Goal: Information Seeking & Learning: Learn about a topic

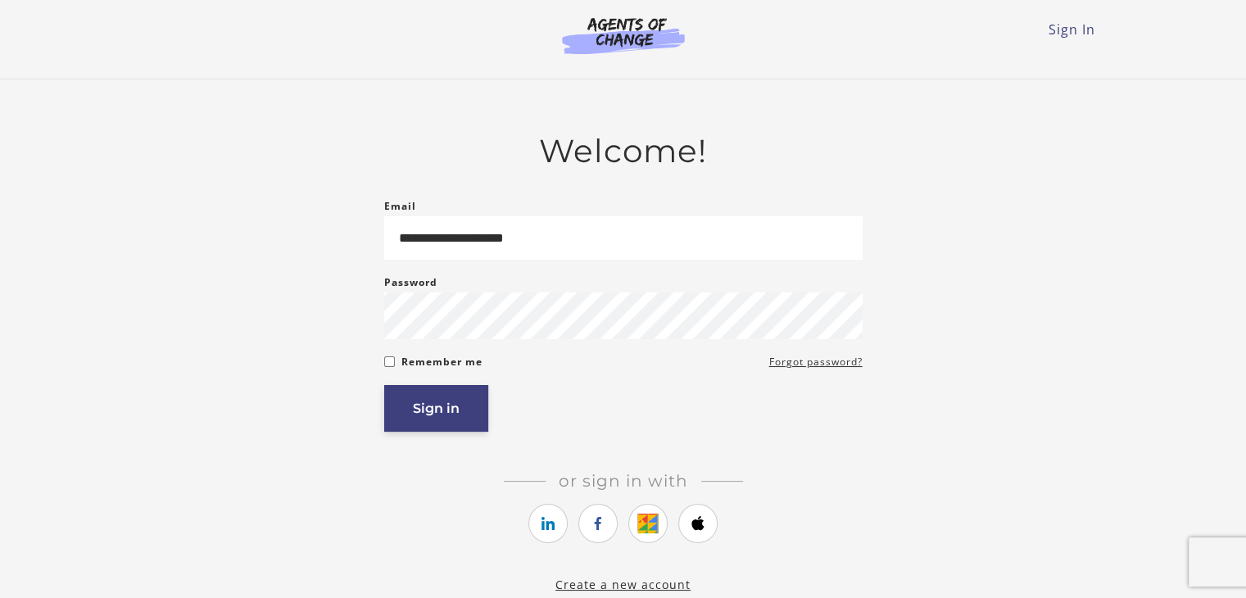
click at [463, 409] on button "Sign in" at bounding box center [436, 408] width 104 height 47
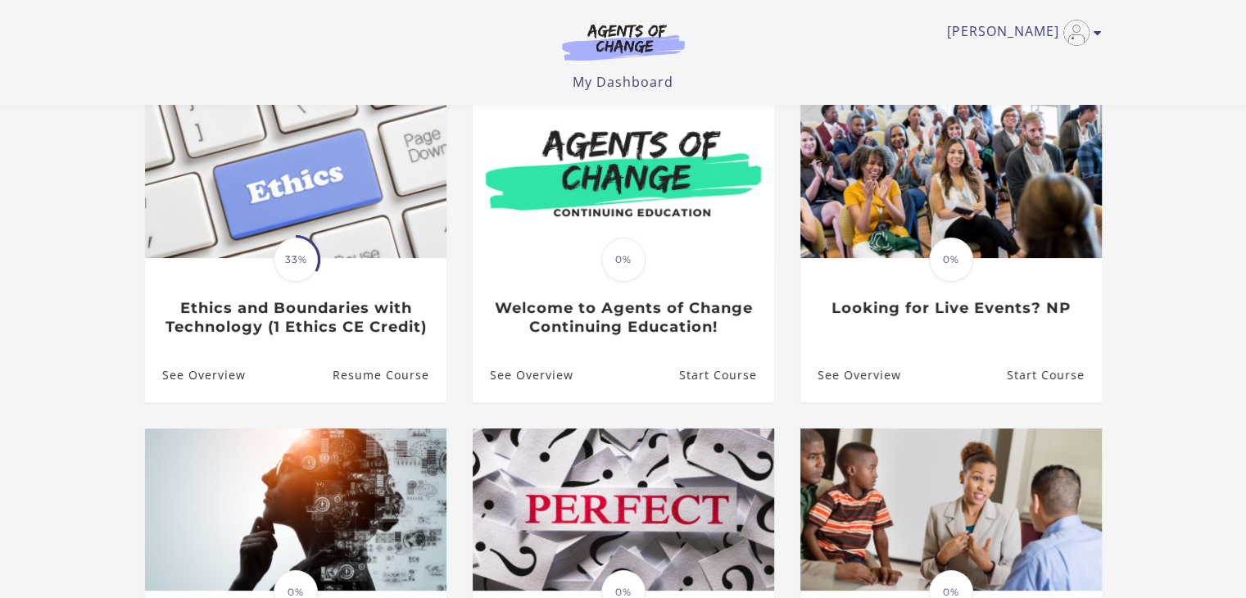
scroll to position [165, 0]
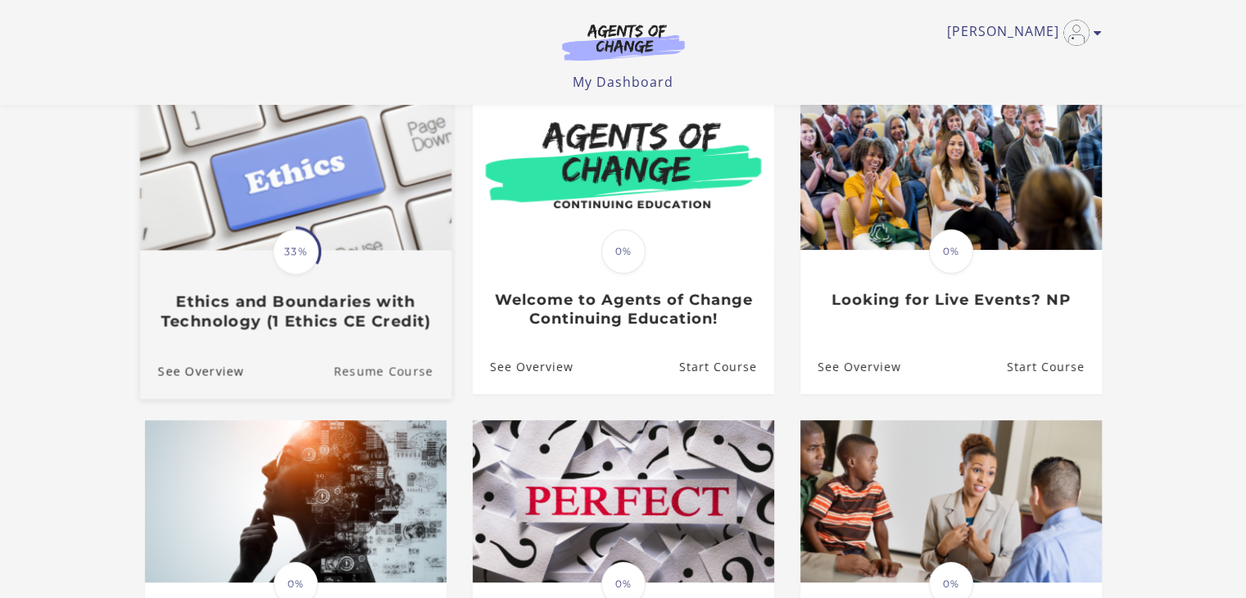
click at [394, 373] on link "Resume Course" at bounding box center [392, 371] width 118 height 55
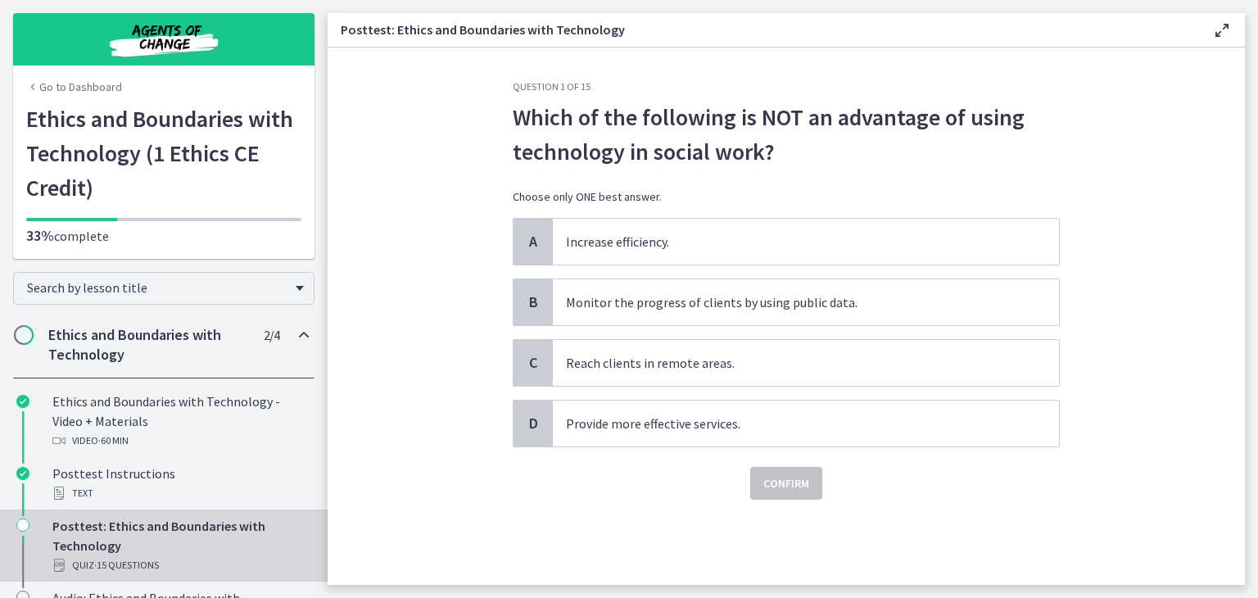
click at [26, 330] on span "Chapters" at bounding box center [24, 335] width 16 height 16
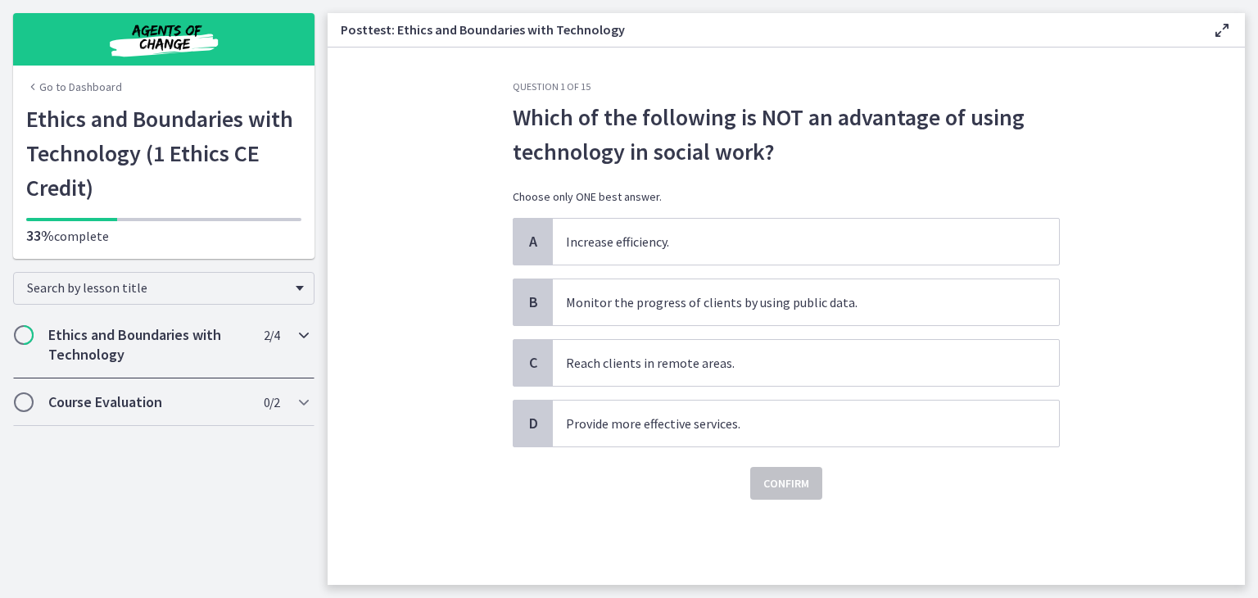
click at [109, 332] on h2 "Ethics and Boundaries with Technology" at bounding box center [148, 344] width 200 height 39
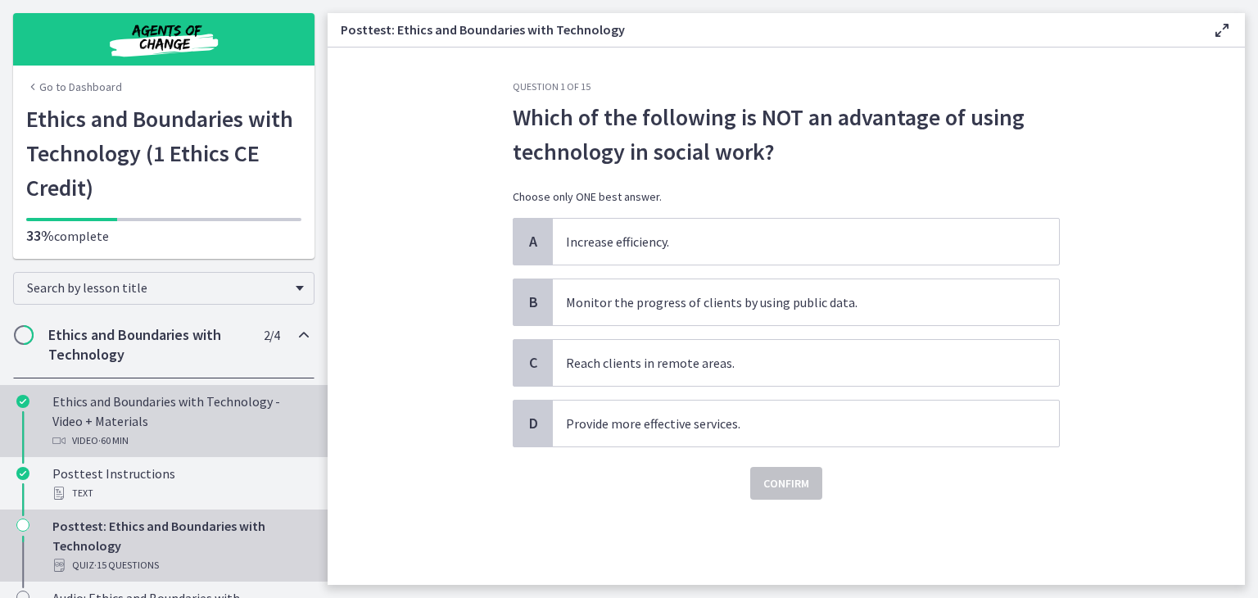
click at [221, 394] on div "Ethics and Boundaries with Technology - Video + Materials Video · 60 min" at bounding box center [180, 420] width 256 height 59
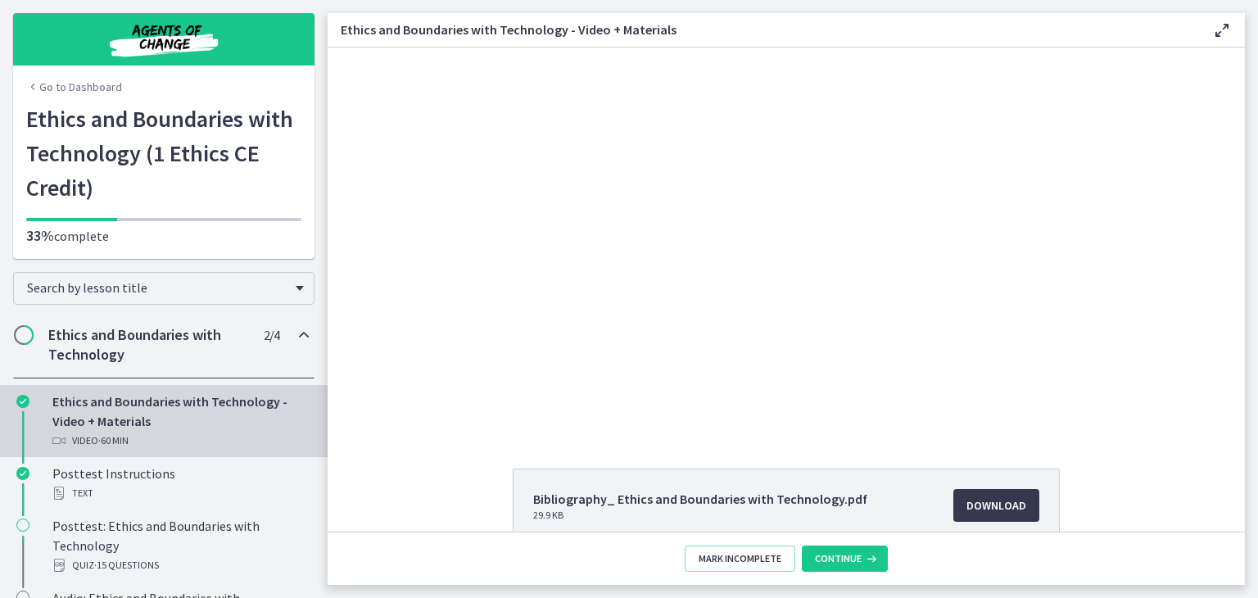
click at [1163, 61] on div "Click for sound @keyframes VOLUME_SMALL_WAVE_FLASH { 0% { opacity: 0; } 33% { o…" at bounding box center [786, 238] width 917 height 383
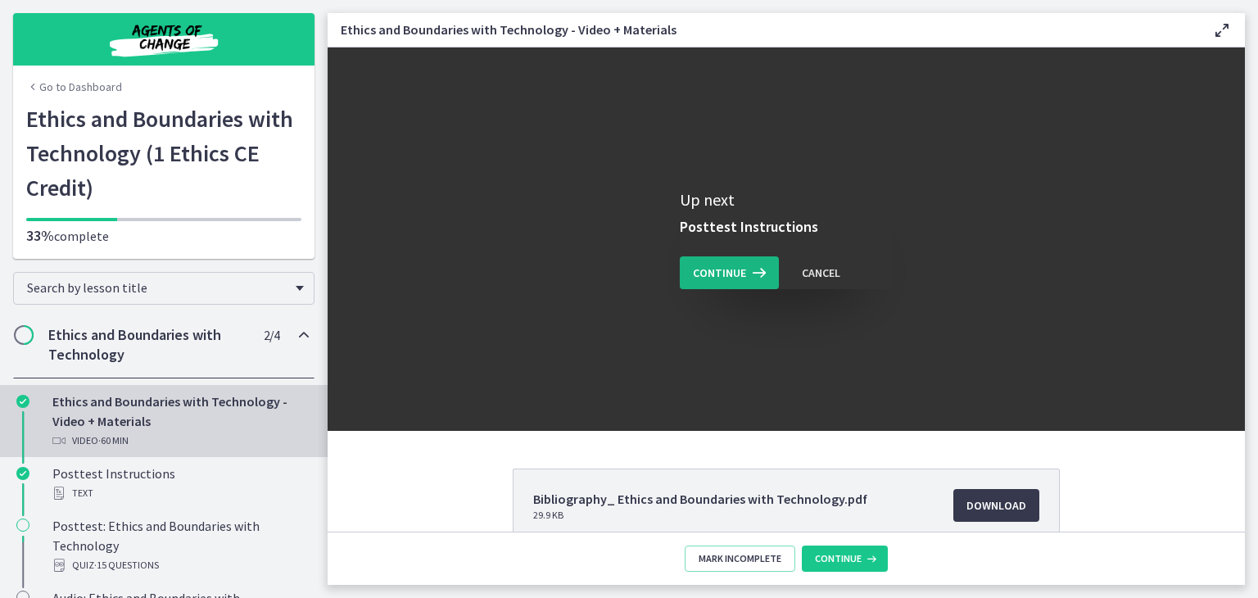
click at [708, 274] on span "Continue" at bounding box center [719, 273] width 53 height 20
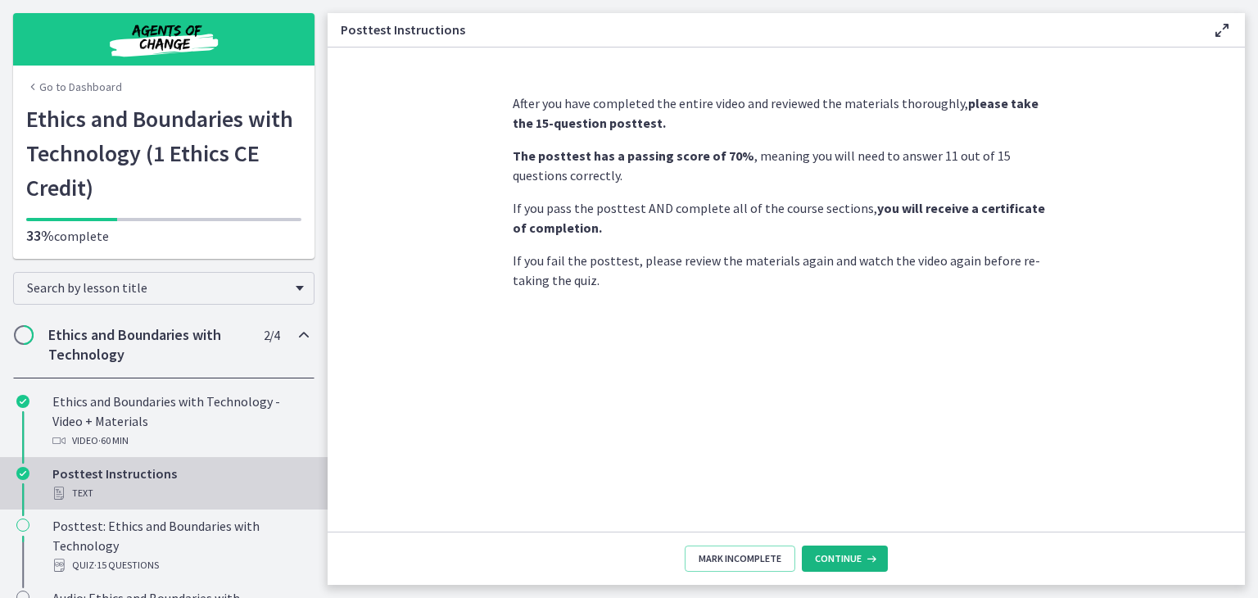
click at [858, 552] on span "Continue" at bounding box center [838, 558] width 47 height 13
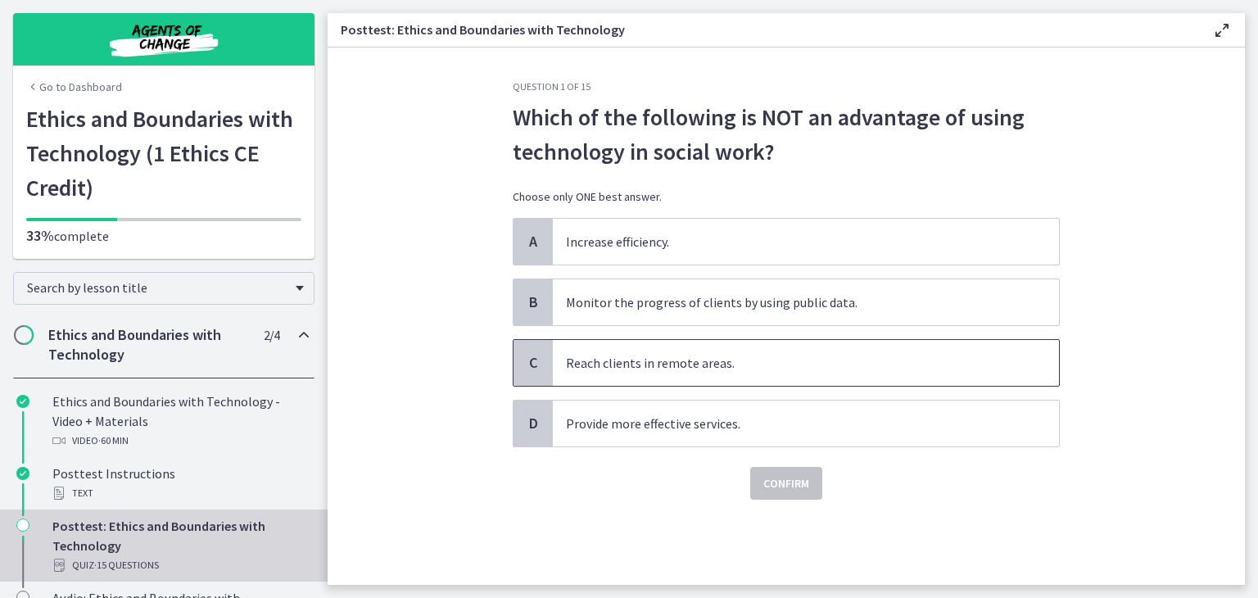
drag, startPoint x: 809, startPoint y: 364, endPoint x: 805, endPoint y: 355, distance: 10.6
click at [807, 361] on p "Reach clients in remote areas." at bounding box center [789, 363] width 447 height 20
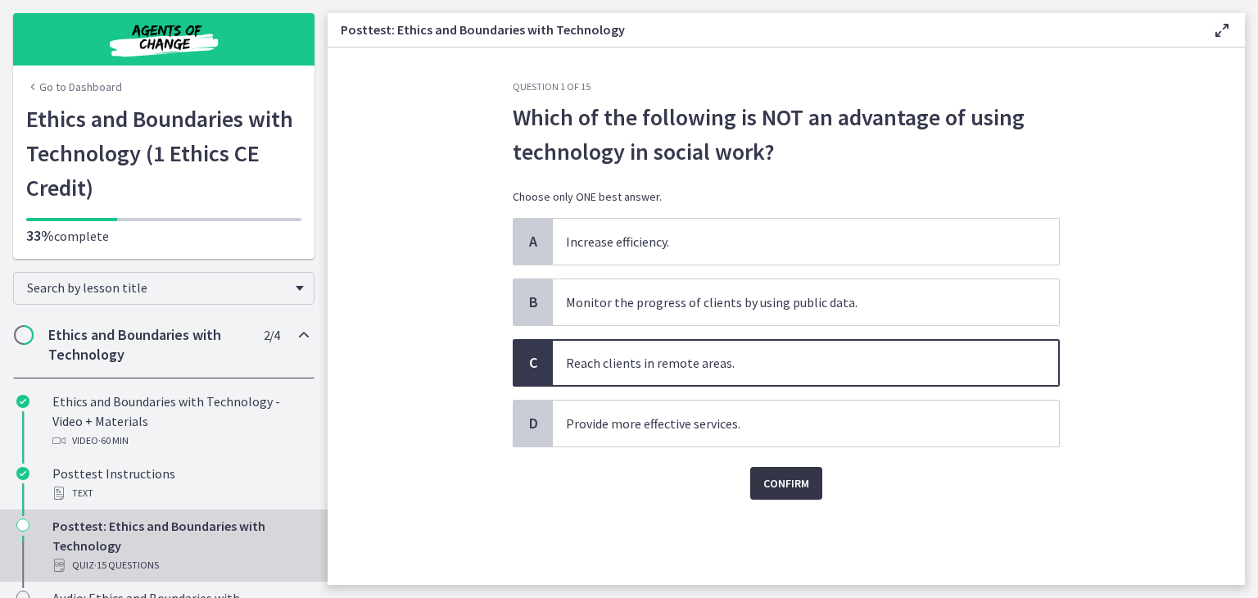
click at [797, 477] on span "Confirm" at bounding box center [786, 483] width 46 height 20
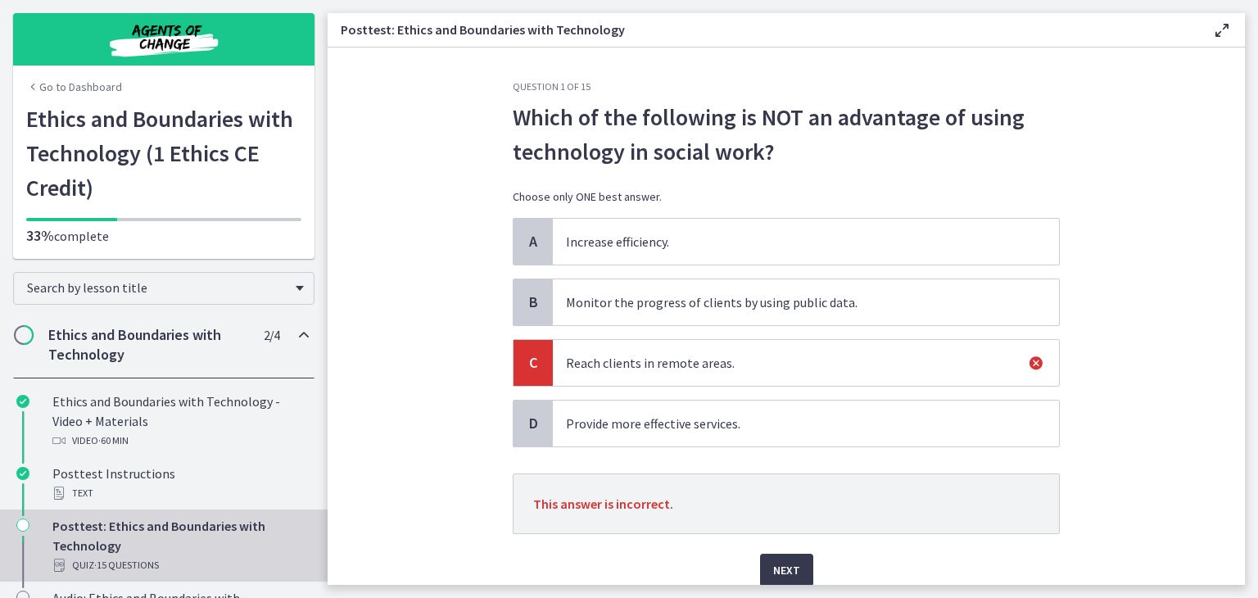
click at [1026, 360] on icon at bounding box center [1036, 363] width 20 height 20
click at [786, 560] on span "Next" at bounding box center [786, 570] width 27 height 20
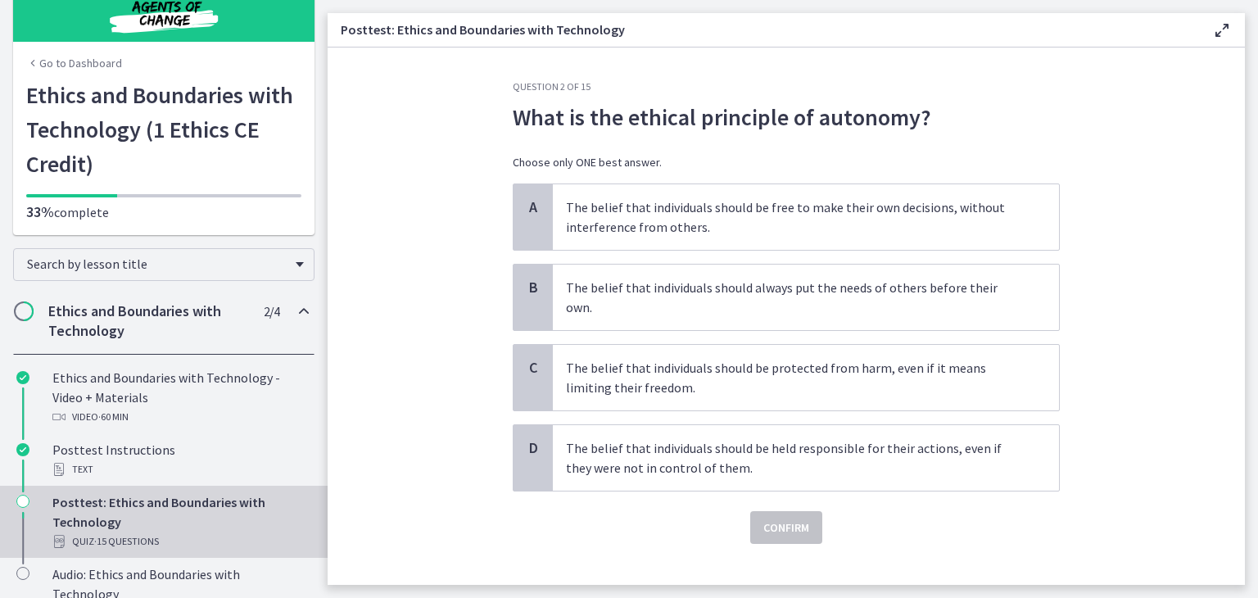
scroll to position [21, 0]
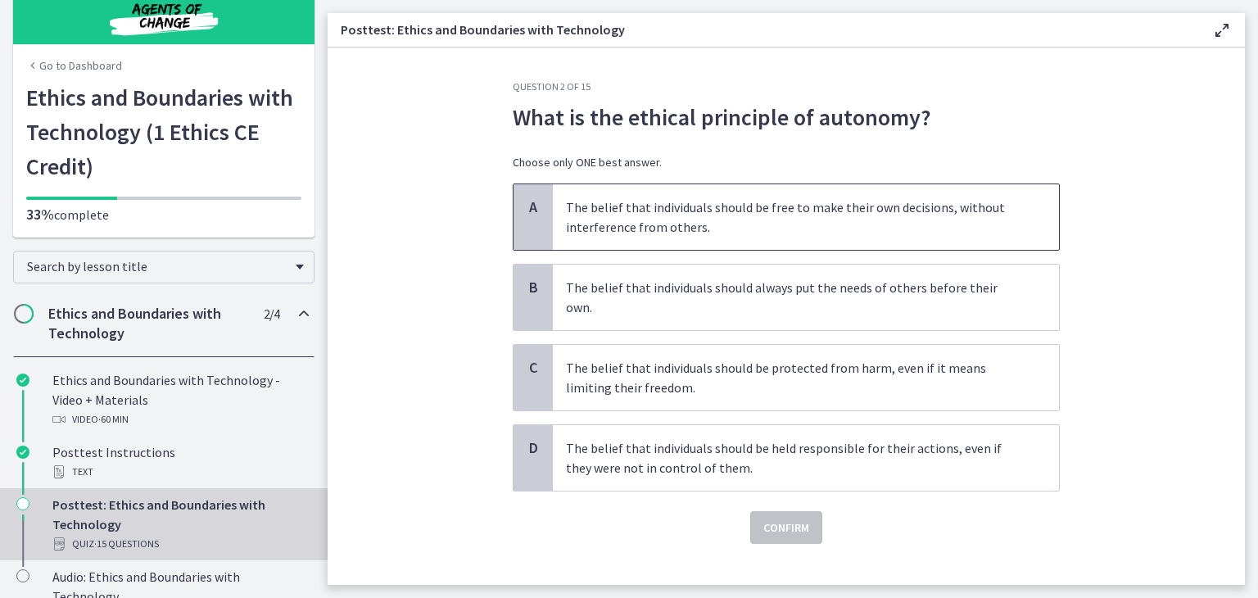
click at [523, 213] on span "A" at bounding box center [533, 207] width 20 height 20
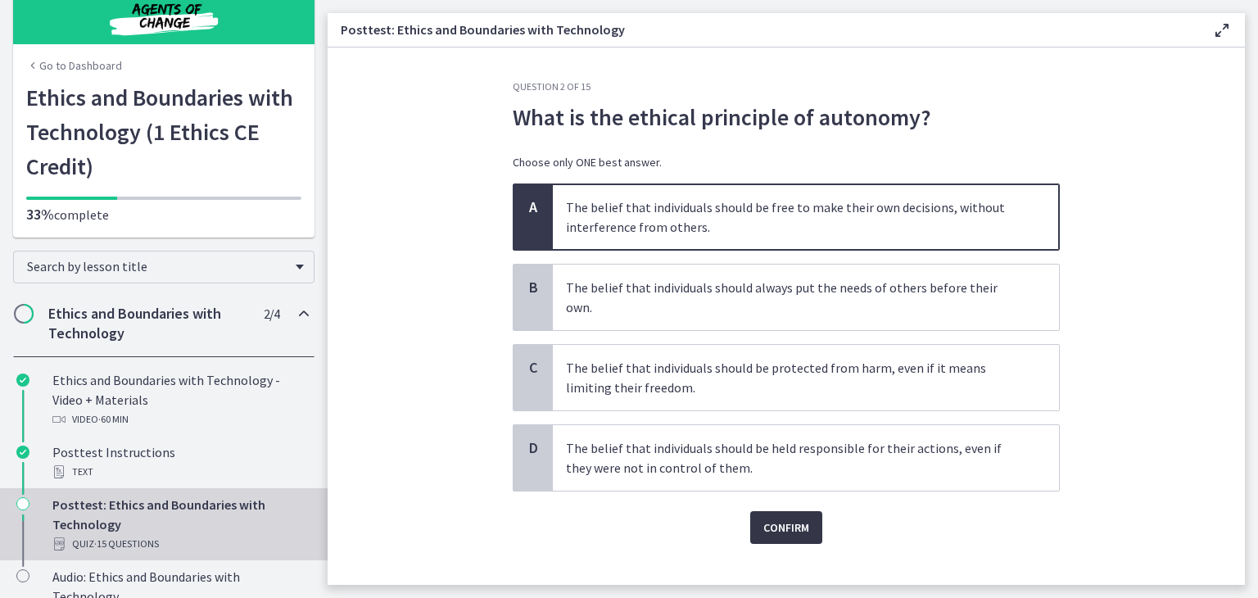
click at [767, 518] on span "Confirm" at bounding box center [786, 528] width 46 height 20
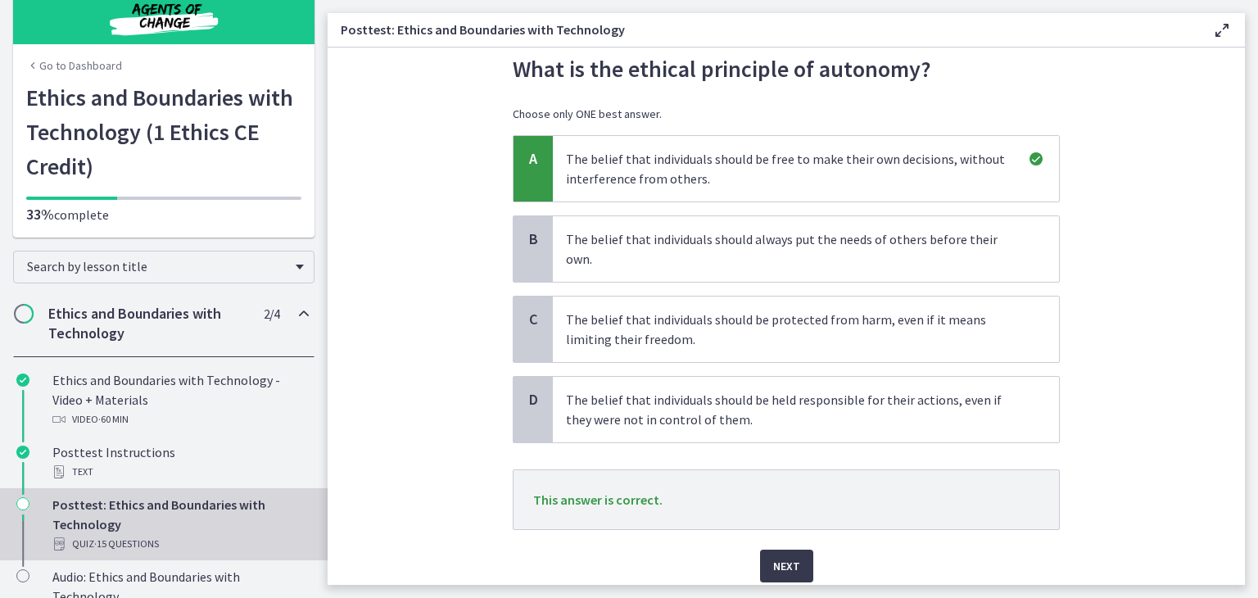
scroll to position [63, 0]
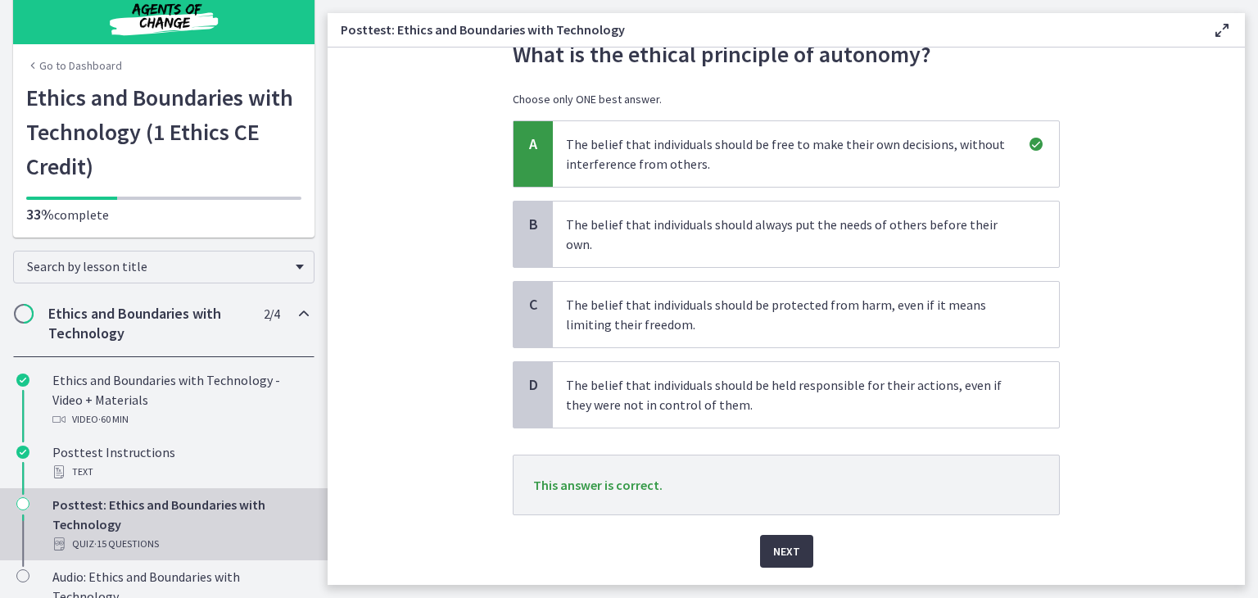
click at [781, 541] on span "Next" at bounding box center [786, 551] width 27 height 20
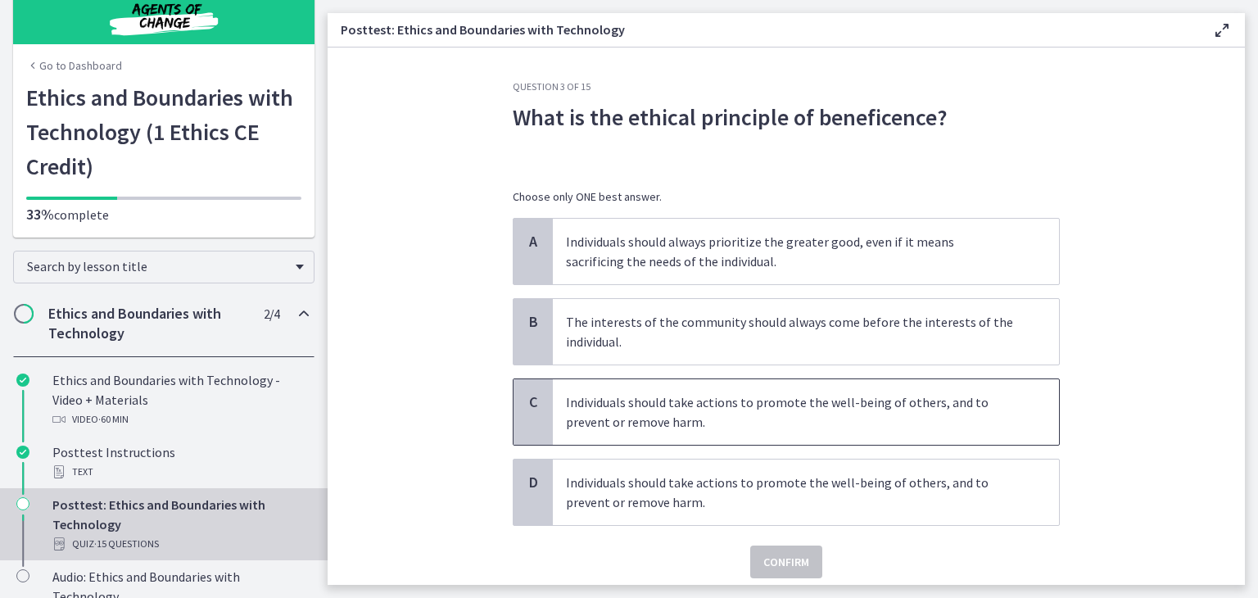
click at [748, 414] on p "Individuals should take actions to promote the well-being of others, and to pre…" at bounding box center [789, 411] width 447 height 39
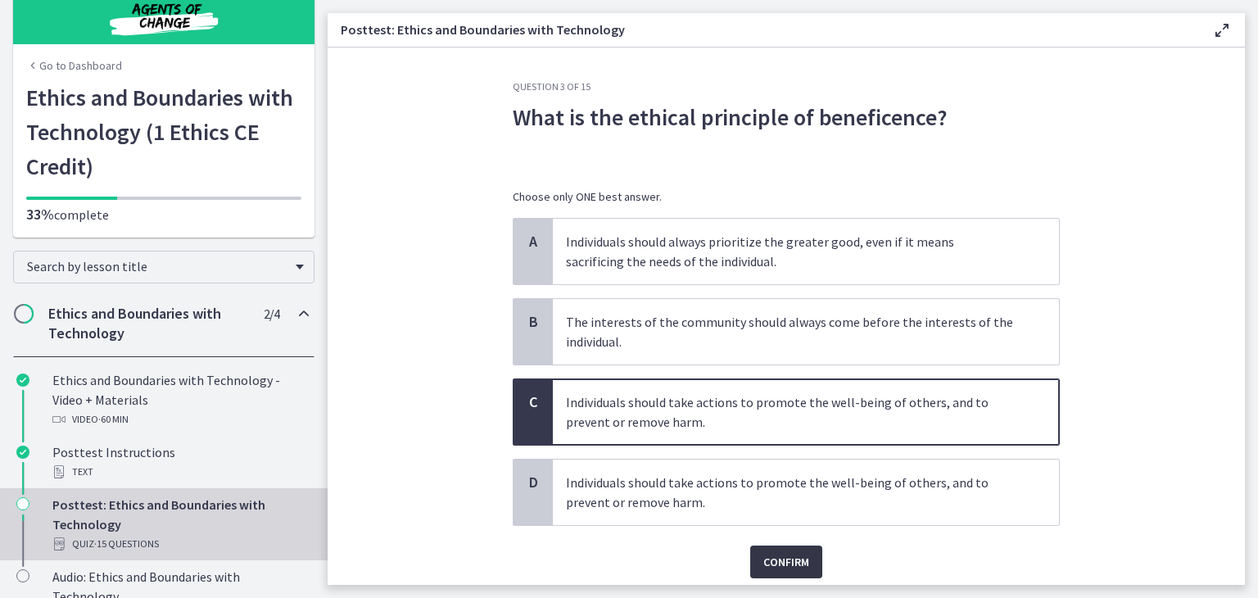
click at [778, 559] on span "Confirm" at bounding box center [786, 562] width 46 height 20
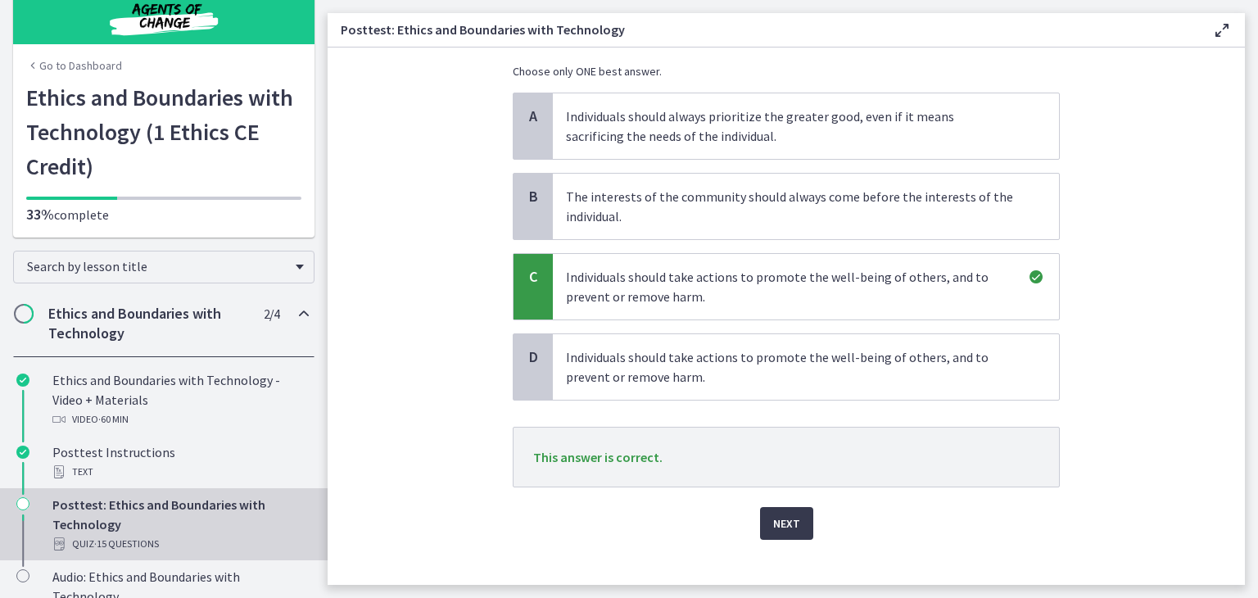
scroll to position [129, 0]
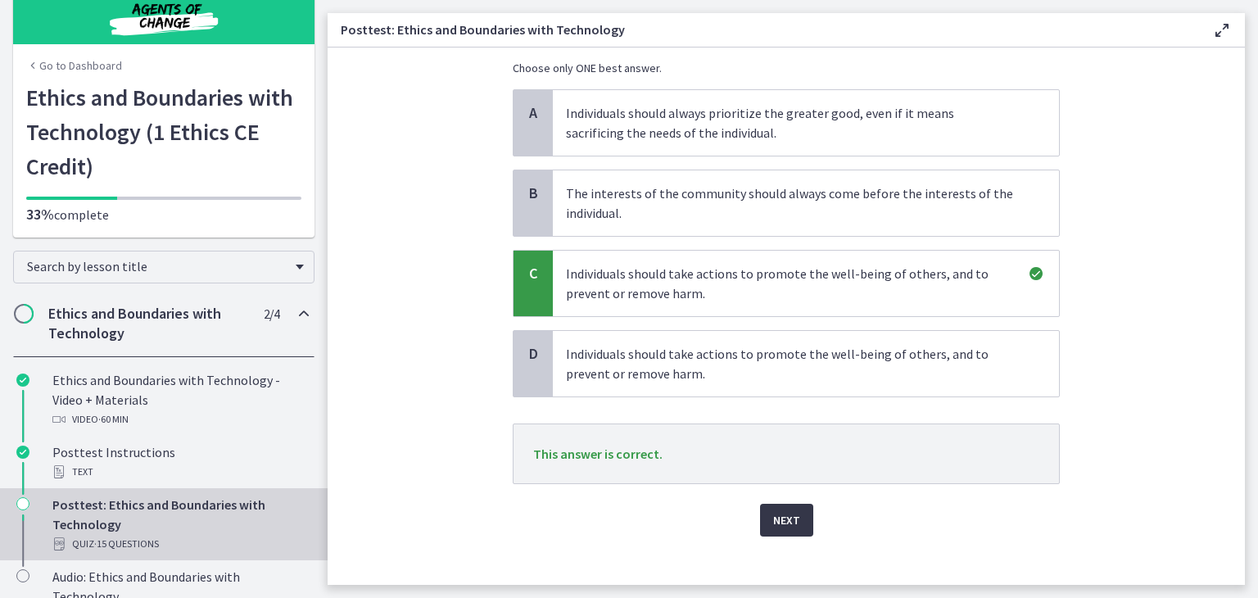
click at [781, 518] on span "Next" at bounding box center [786, 520] width 27 height 20
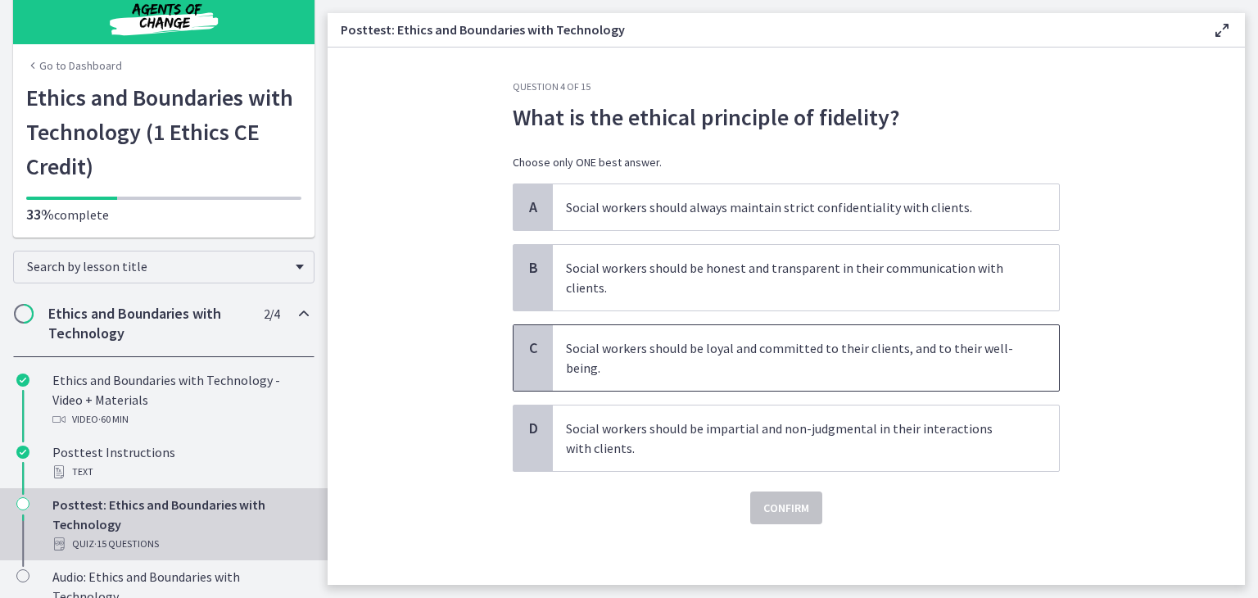
click at [753, 369] on p "Social workers should be loyal and committed to their clients, and to their wel…" at bounding box center [789, 357] width 447 height 39
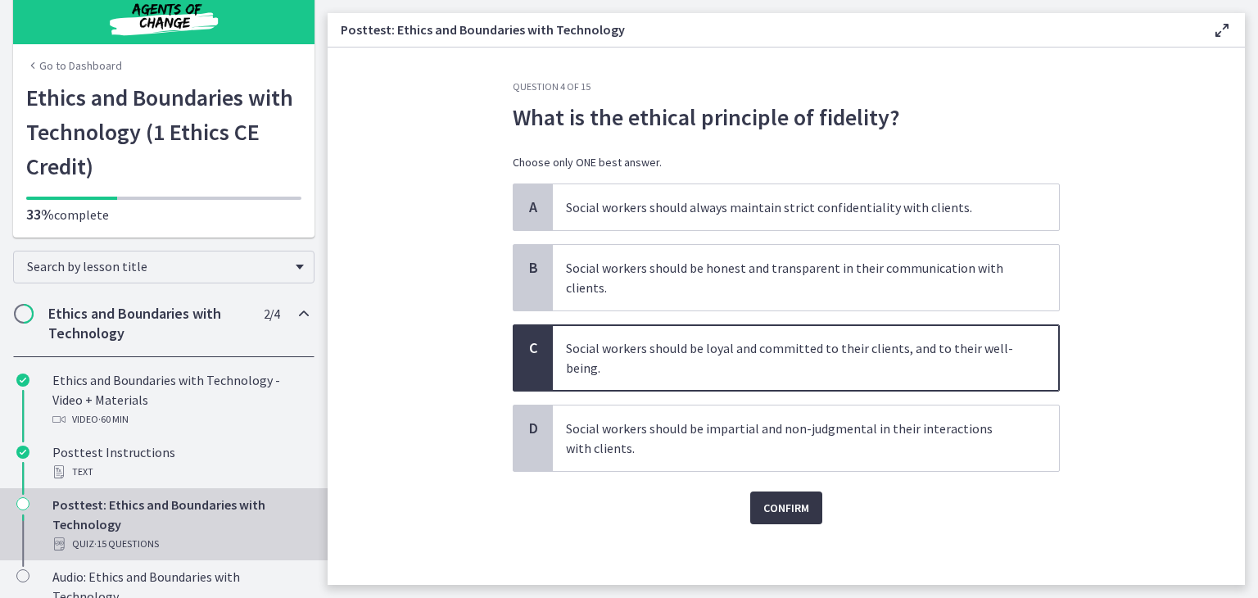
click at [775, 505] on span "Confirm" at bounding box center [786, 508] width 46 height 20
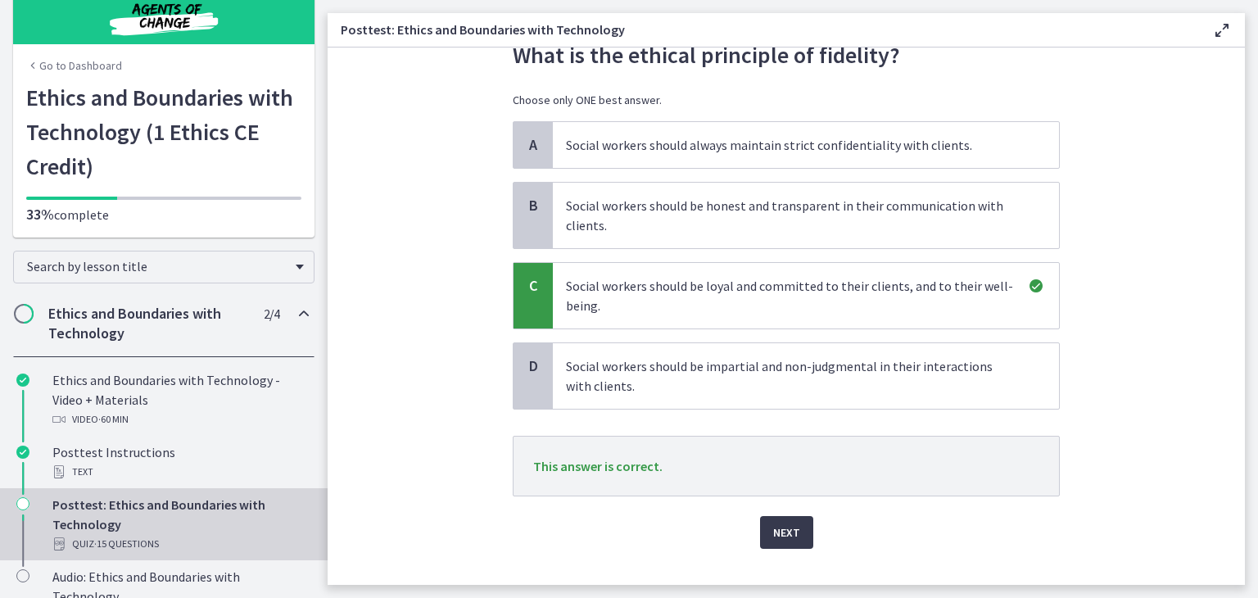
scroll to position [90, 0]
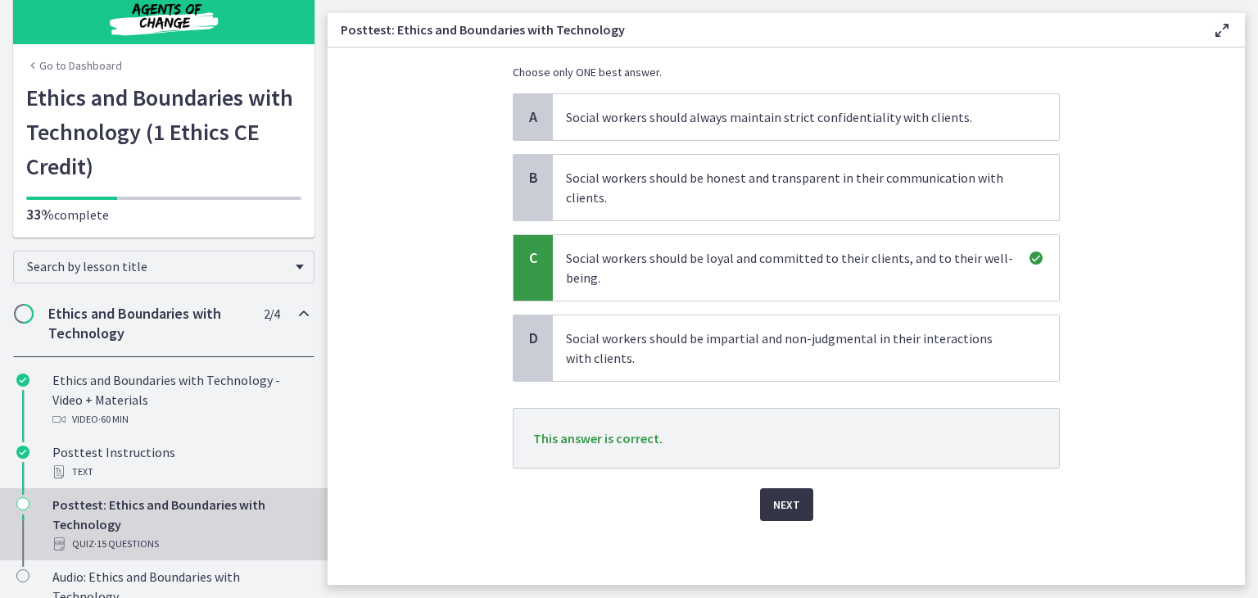
click at [786, 507] on span "Next" at bounding box center [786, 505] width 27 height 20
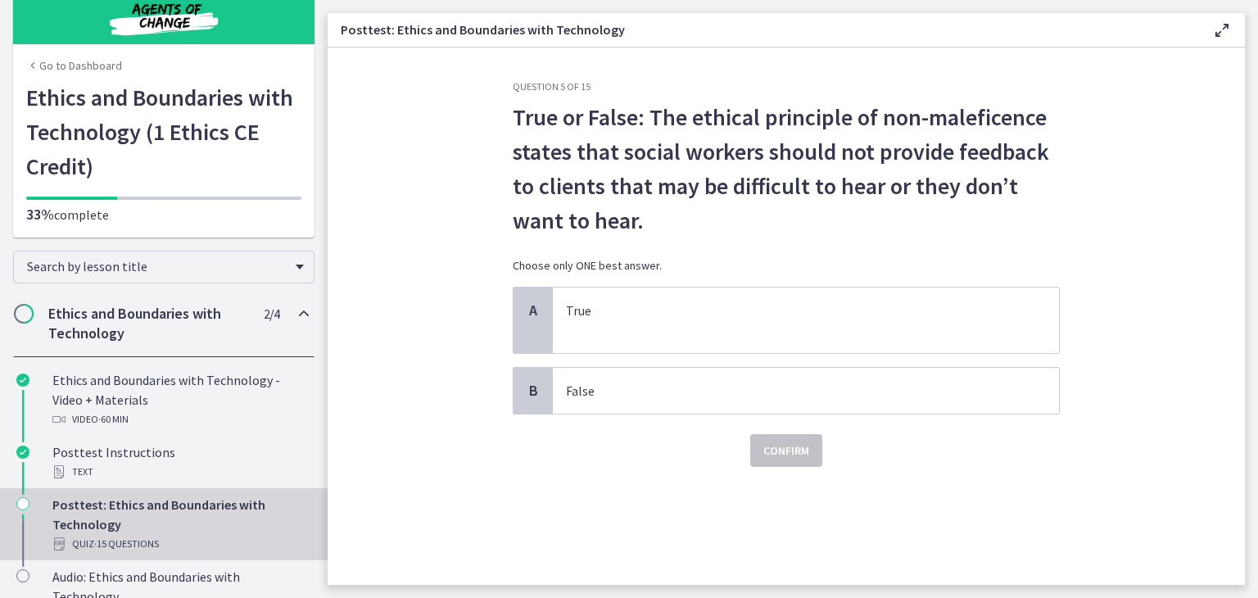
scroll to position [0, 0]
click at [651, 326] on p "True" at bounding box center [789, 320] width 447 height 39
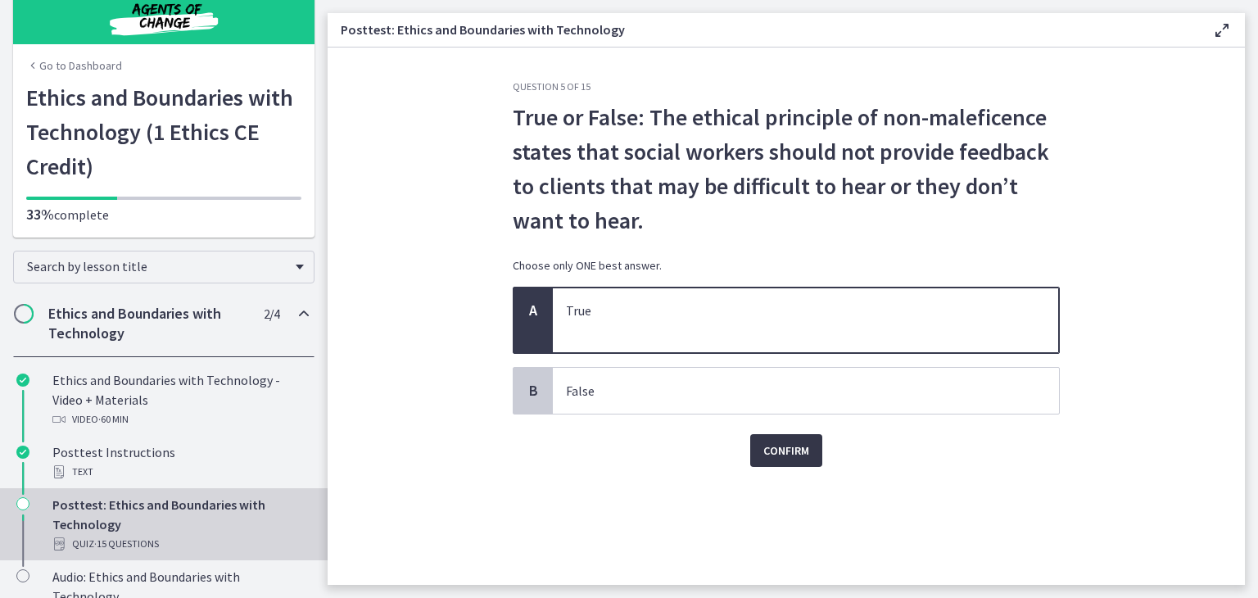
click at [770, 450] on span "Confirm" at bounding box center [786, 451] width 46 height 20
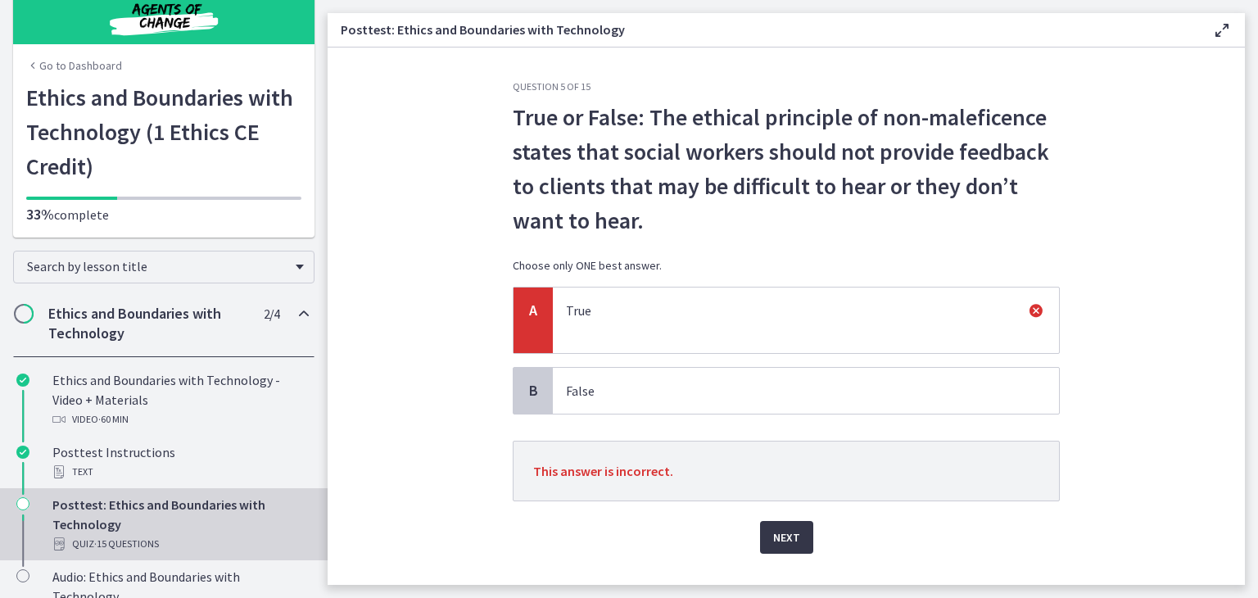
click at [780, 535] on span "Next" at bounding box center [786, 537] width 27 height 20
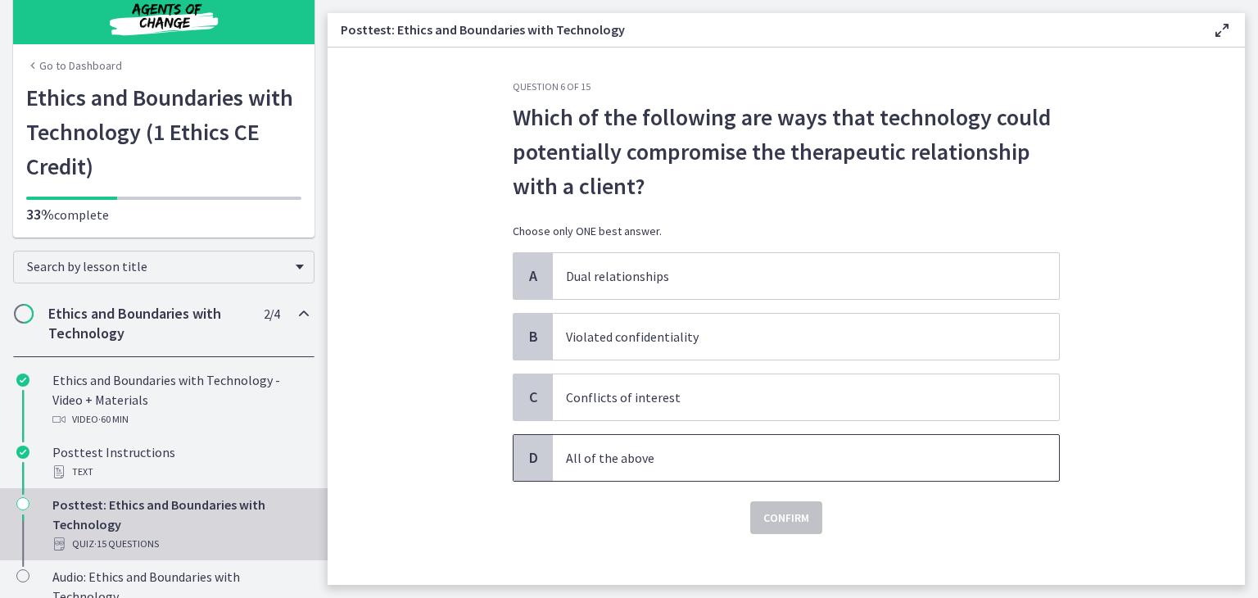
click at [696, 455] on p "All of the above" at bounding box center [789, 458] width 447 height 20
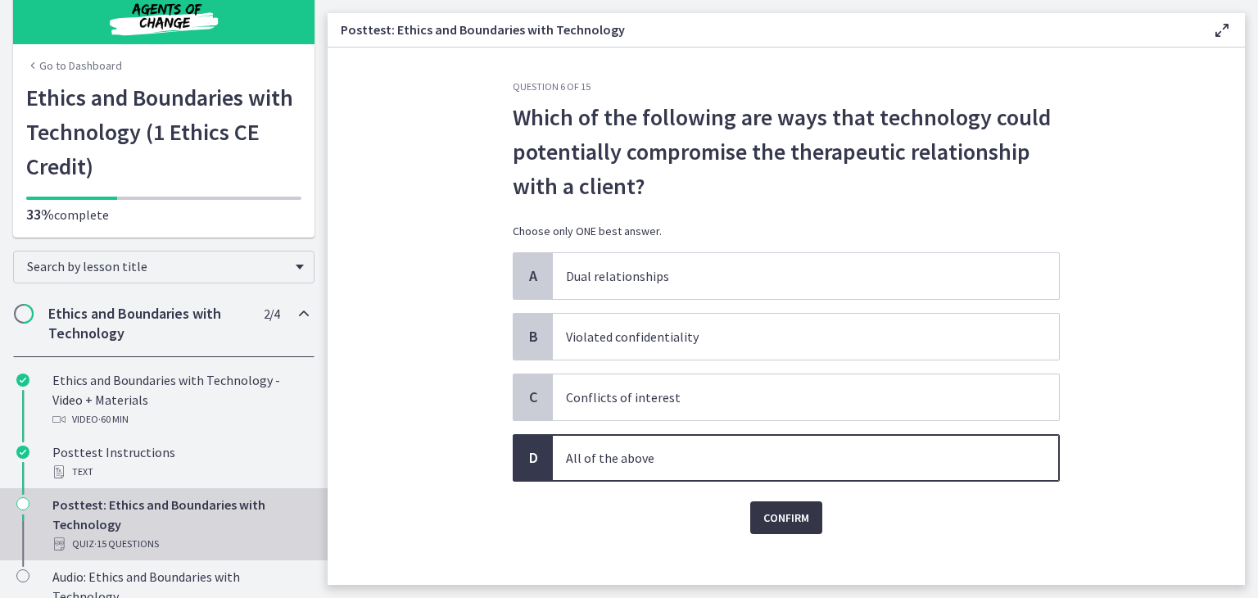
click at [778, 511] on span "Confirm" at bounding box center [786, 518] width 46 height 20
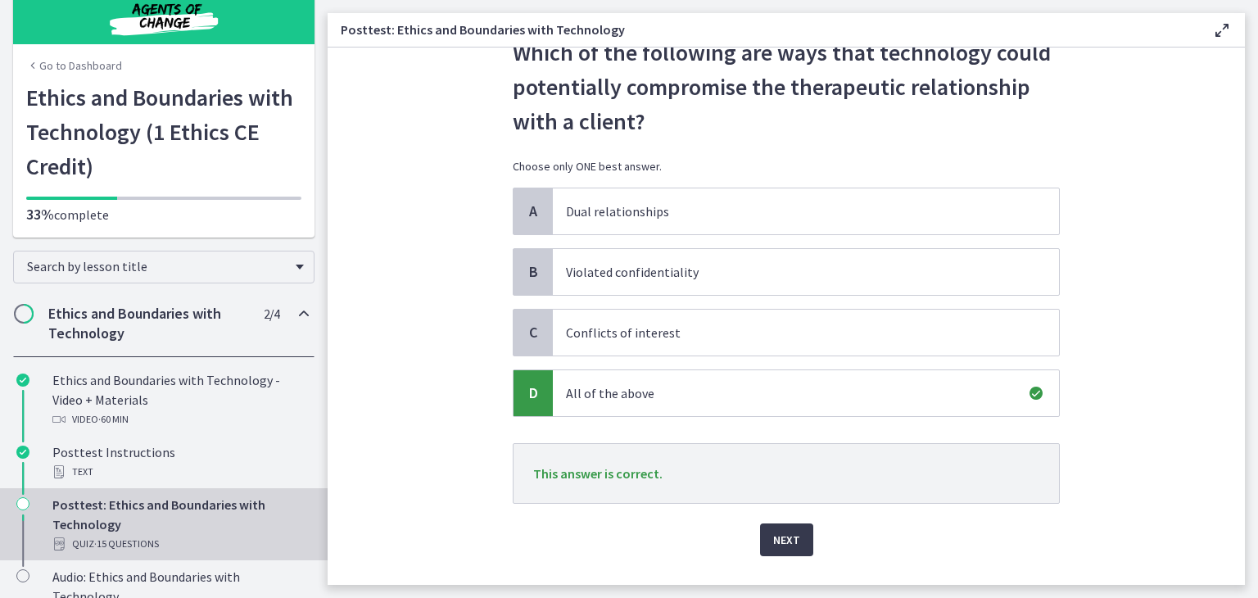
scroll to position [66, 0]
click at [780, 542] on span "Next" at bounding box center [786, 539] width 27 height 20
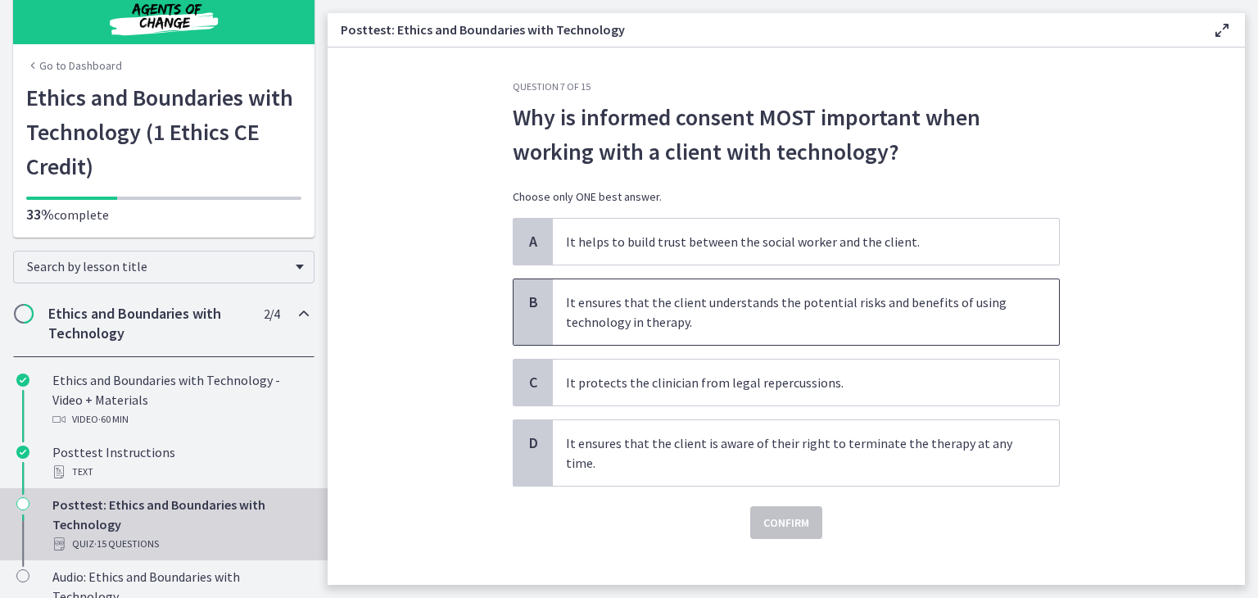
click at [784, 323] on p "It ensures that the client understands the potential risks and benefits of usin…" at bounding box center [789, 311] width 447 height 39
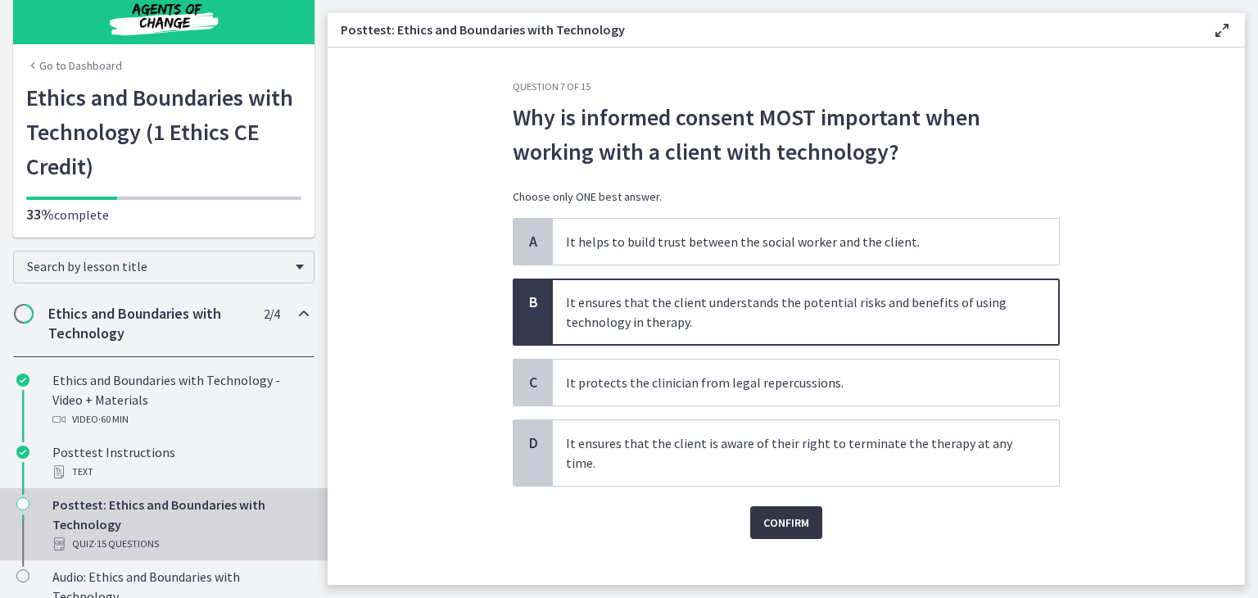
click at [792, 513] on span "Confirm" at bounding box center [786, 523] width 46 height 20
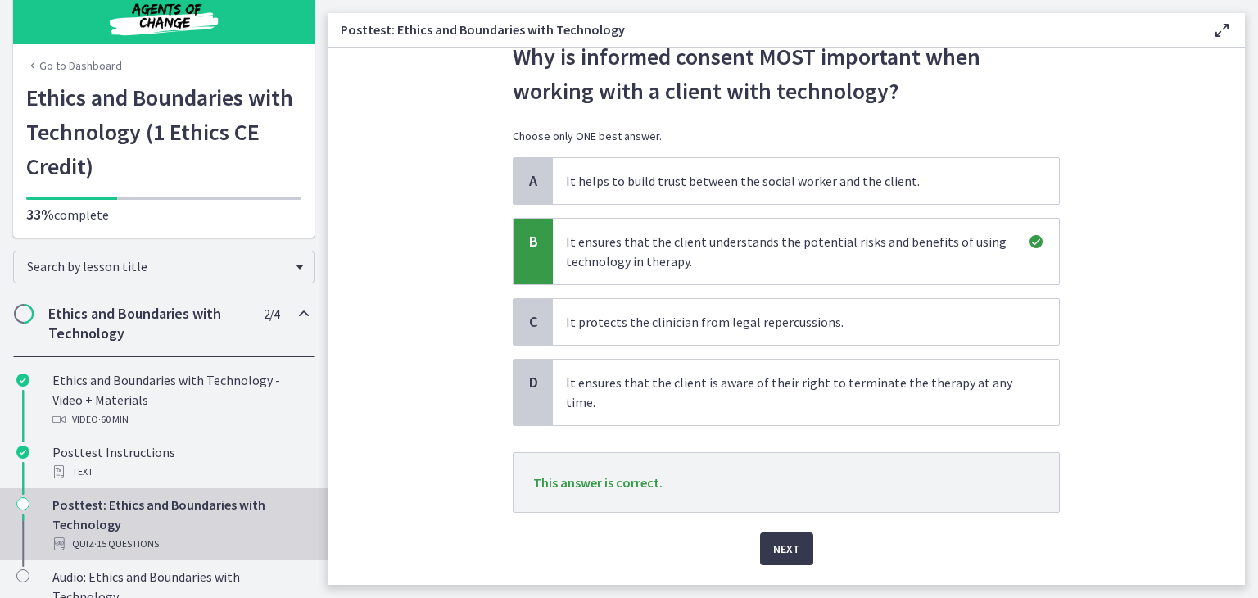
scroll to position [105, 0]
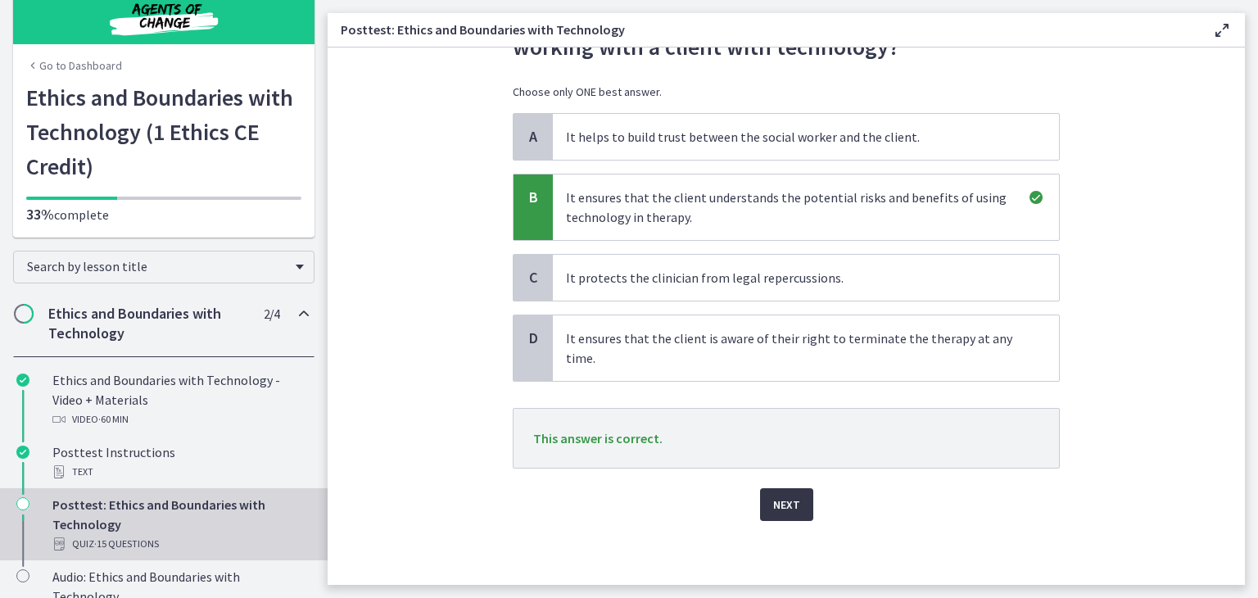
click at [782, 504] on span "Next" at bounding box center [786, 505] width 27 height 20
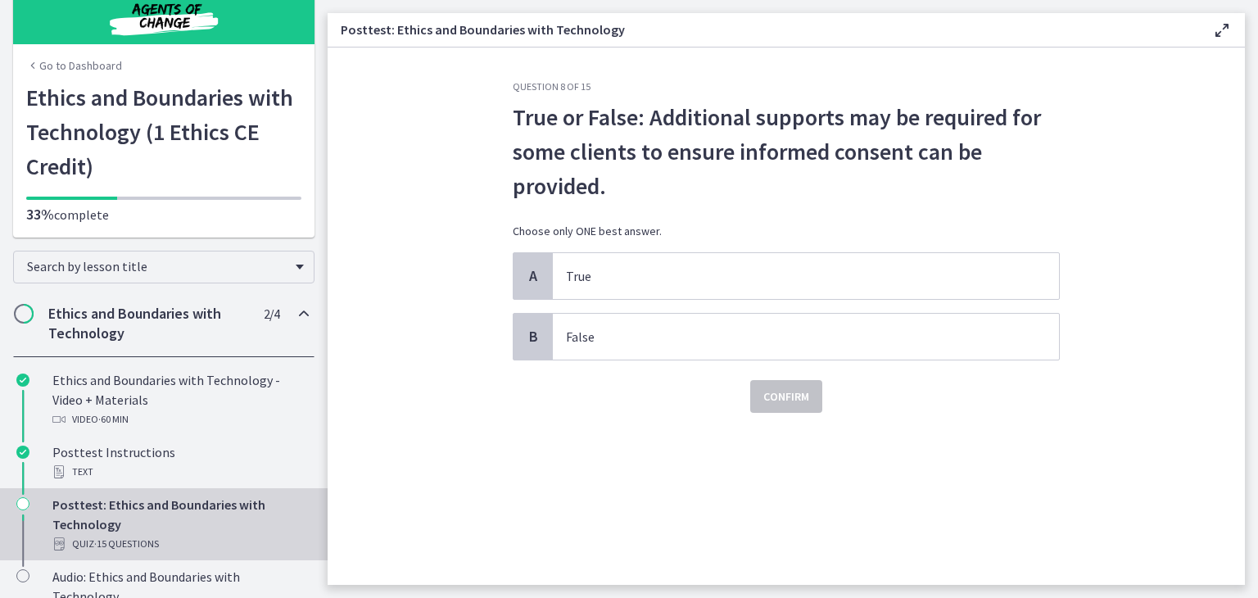
scroll to position [0, 0]
click at [708, 263] on span "True" at bounding box center [806, 276] width 506 height 46
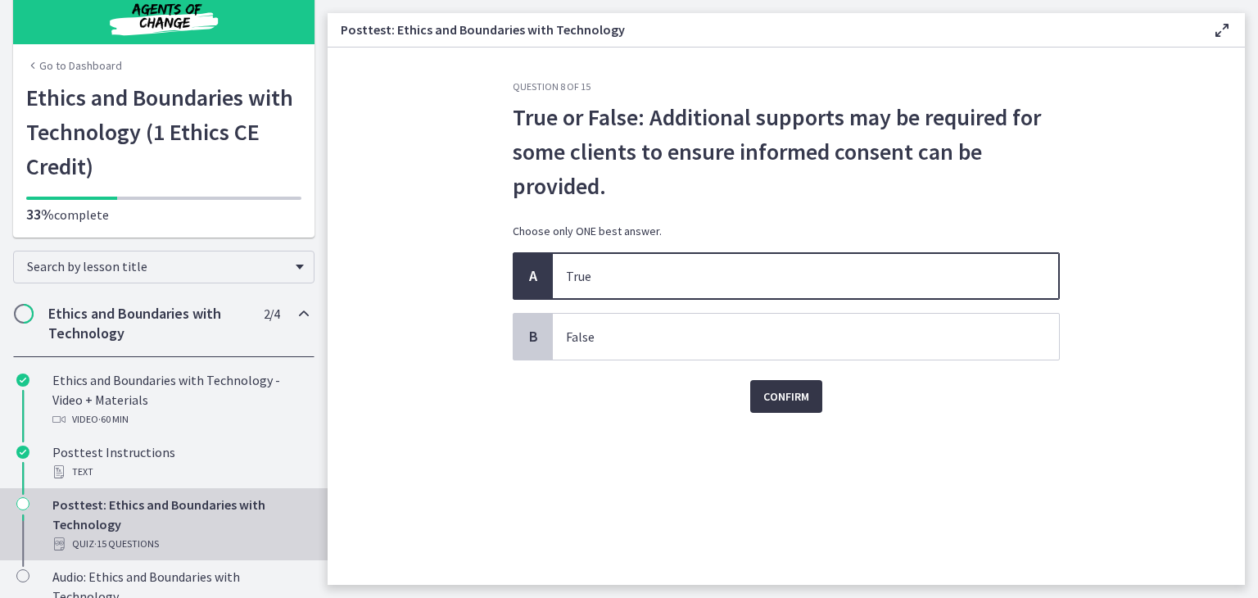
click at [775, 391] on span "Confirm" at bounding box center [786, 397] width 46 height 20
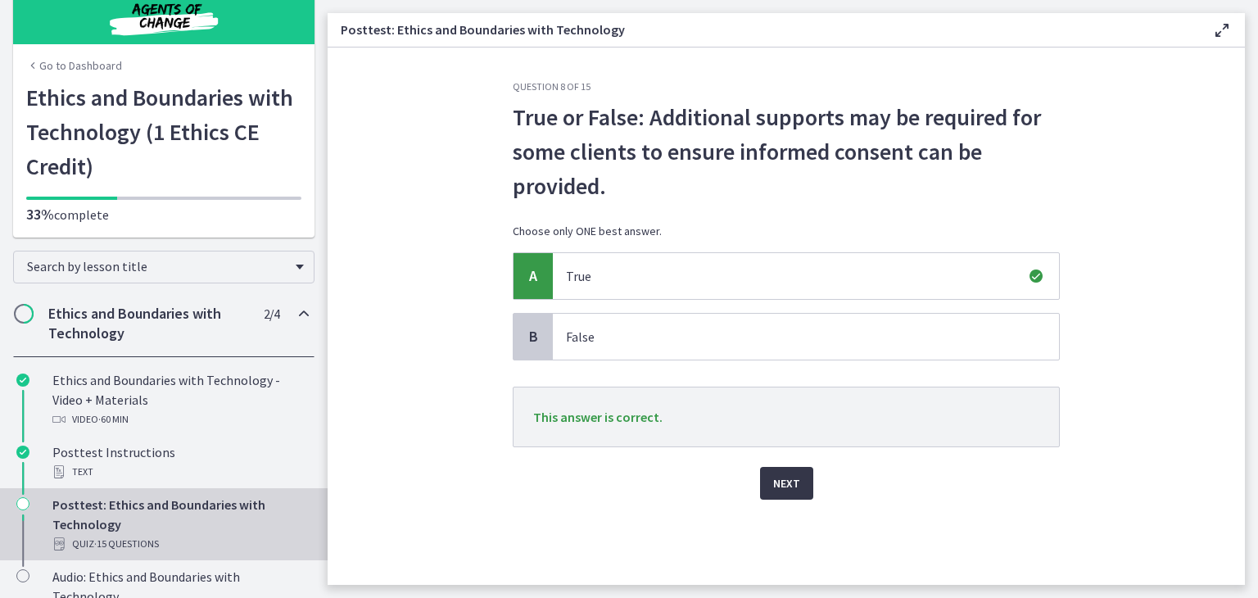
click at [797, 482] on span "Next" at bounding box center [786, 483] width 27 height 20
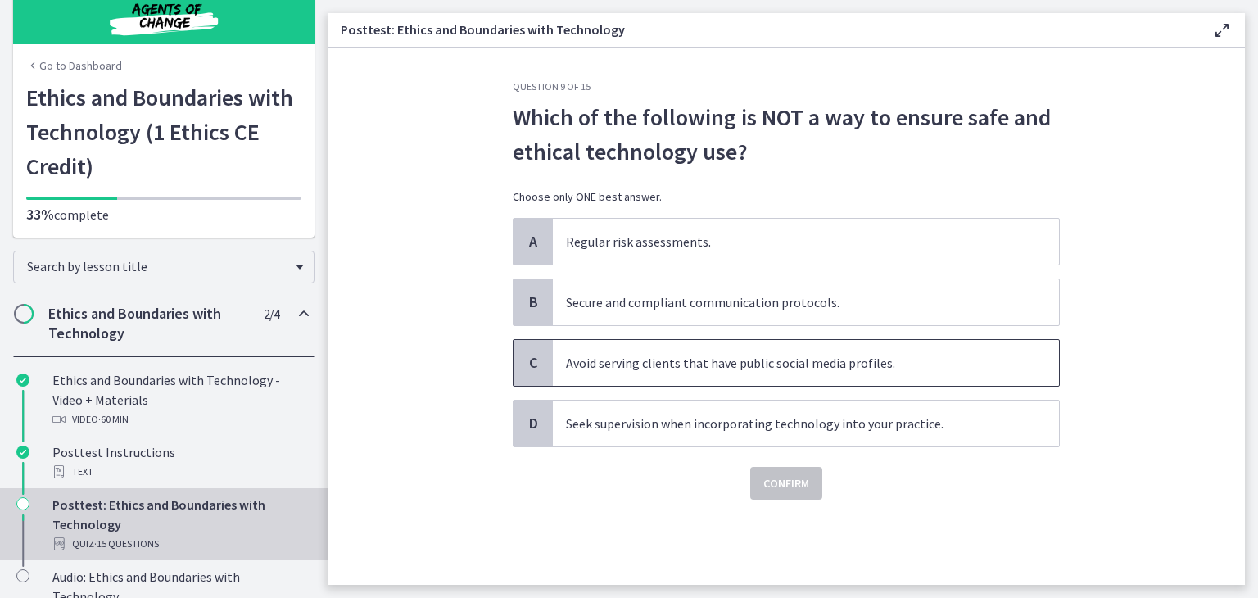
click at [921, 364] on p "Avoid serving clients that have public social media profiles." at bounding box center [789, 363] width 447 height 20
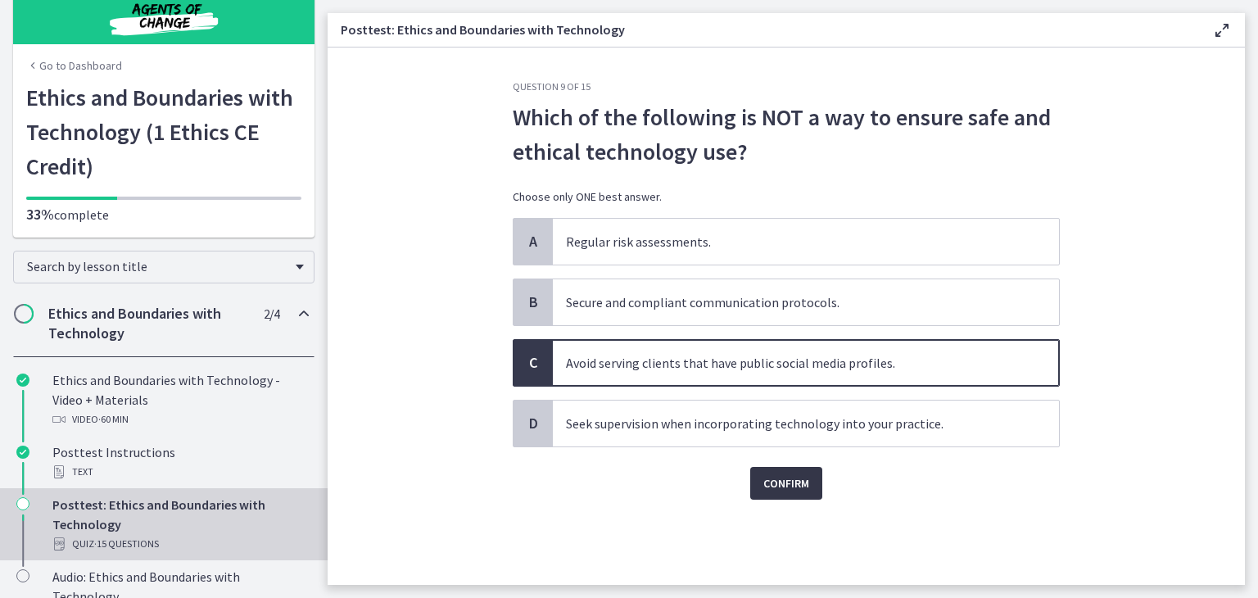
click at [803, 488] on span "Confirm" at bounding box center [786, 483] width 46 height 20
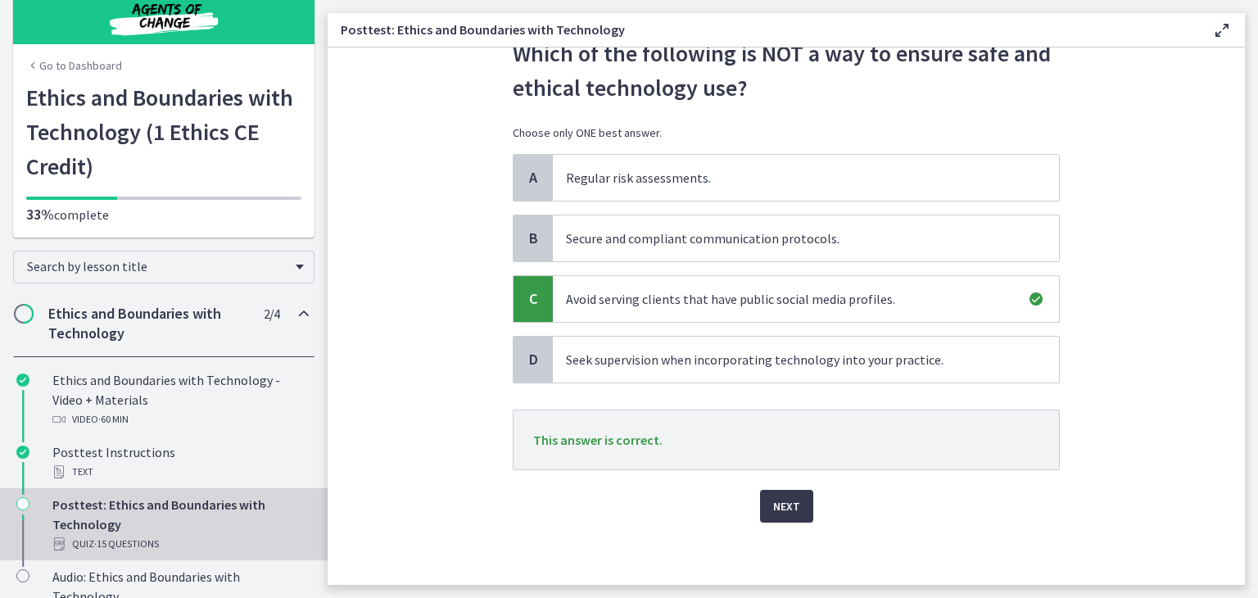
scroll to position [66, 0]
click at [788, 502] on span "Next" at bounding box center [786, 505] width 27 height 20
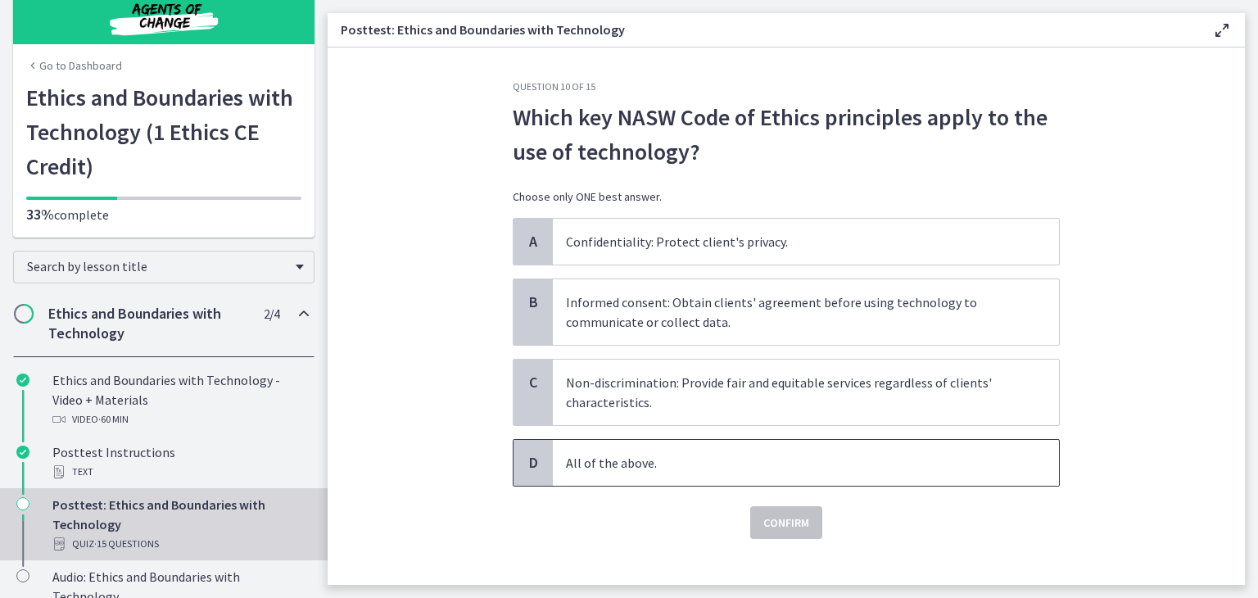
click at [943, 455] on p "All of the above." at bounding box center [789, 463] width 447 height 20
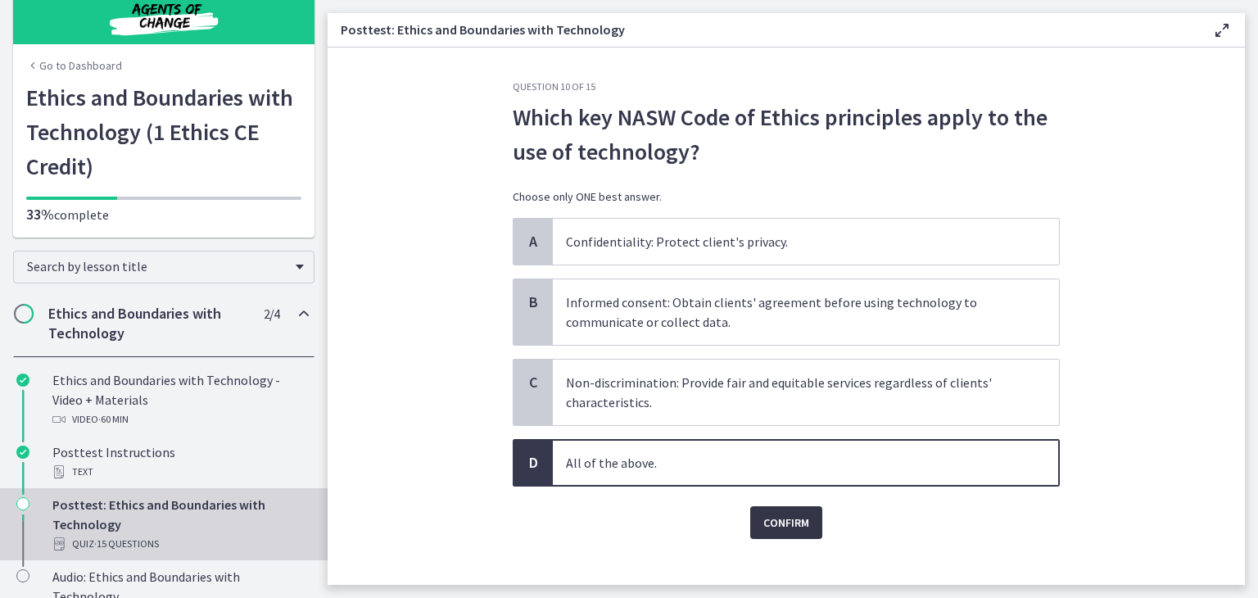
click at [773, 515] on span "Confirm" at bounding box center [786, 523] width 46 height 20
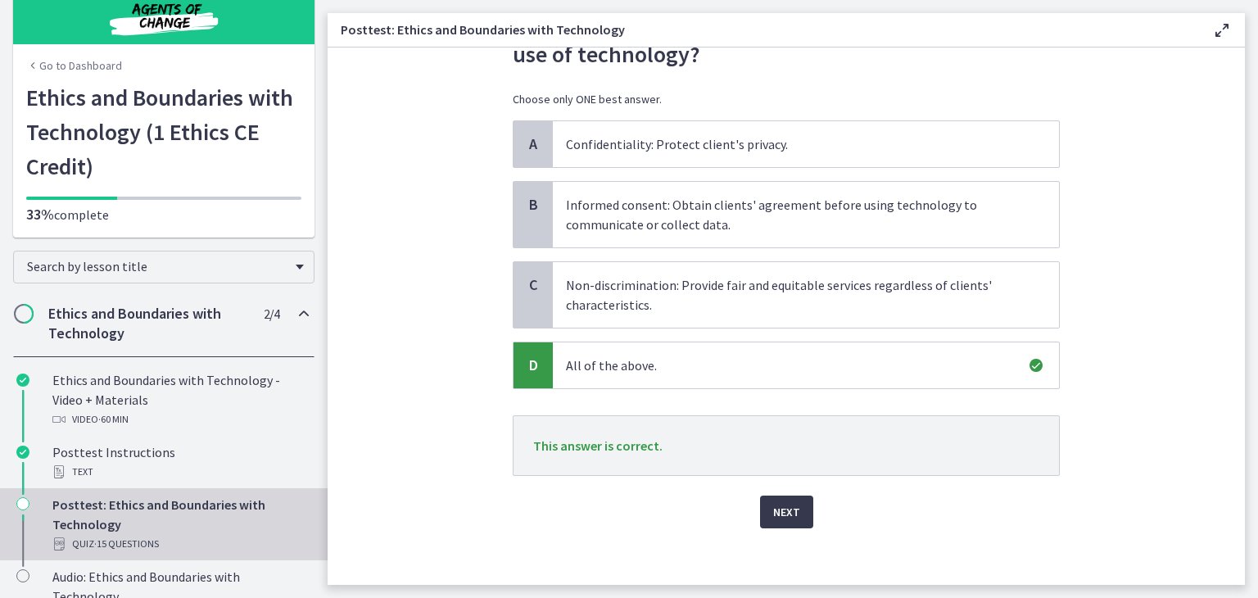
scroll to position [98, 0]
click at [774, 509] on span "Next" at bounding box center [786, 511] width 27 height 20
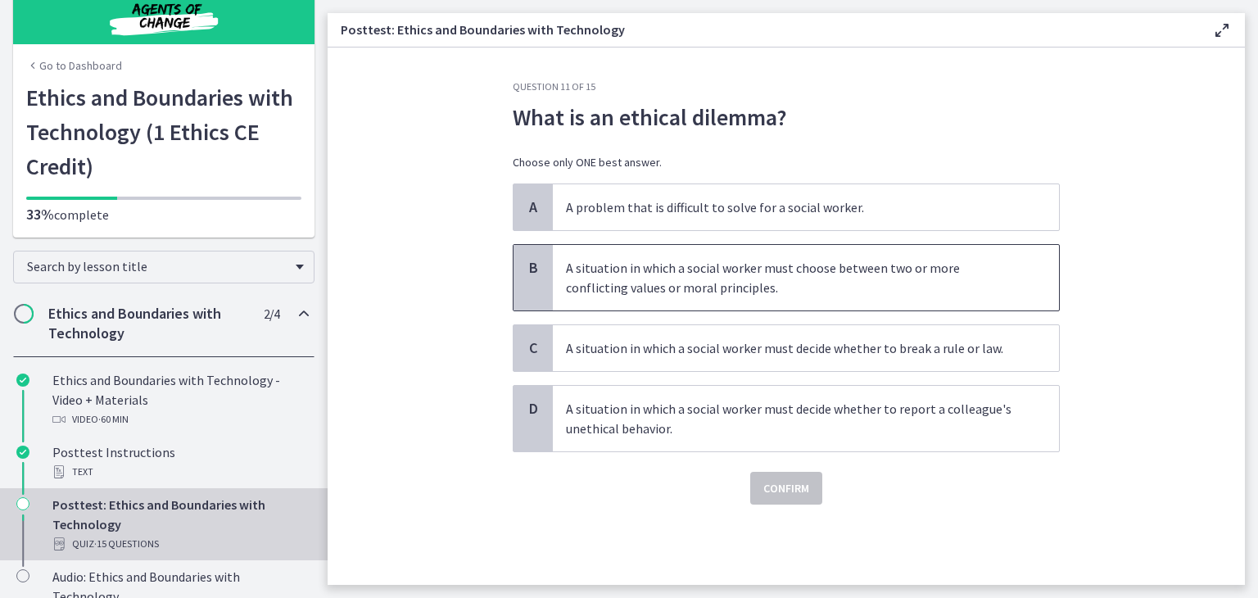
click at [740, 283] on p "A situation in which a social worker must choose between two or more conflictin…" at bounding box center [789, 277] width 447 height 39
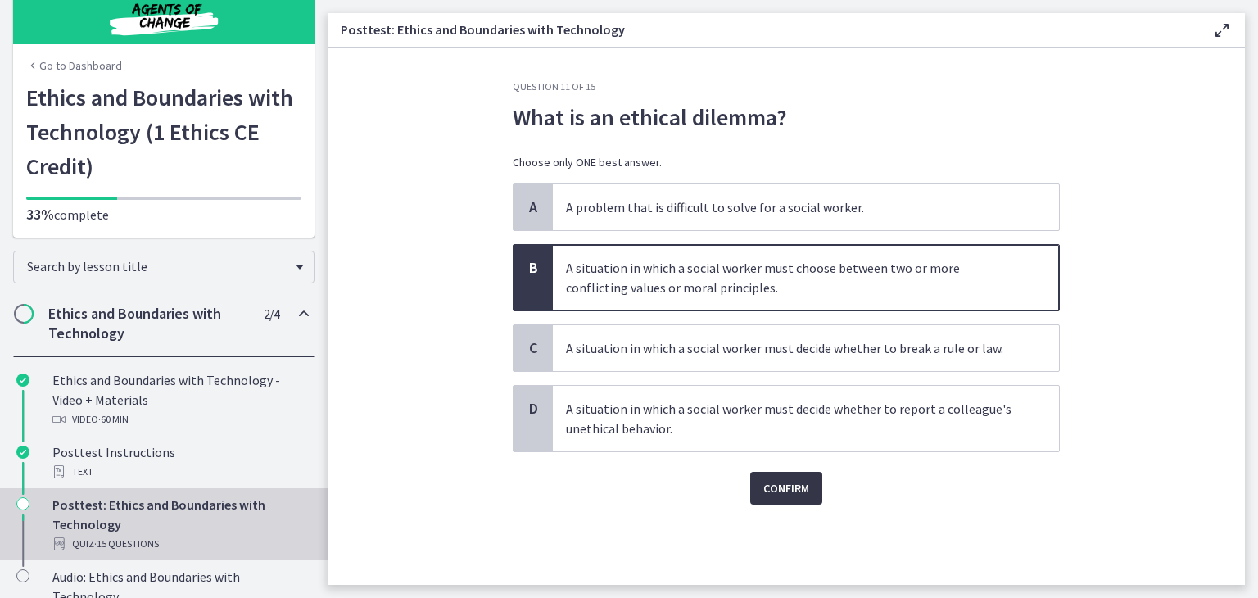
click at [788, 489] on span "Confirm" at bounding box center [786, 488] width 46 height 20
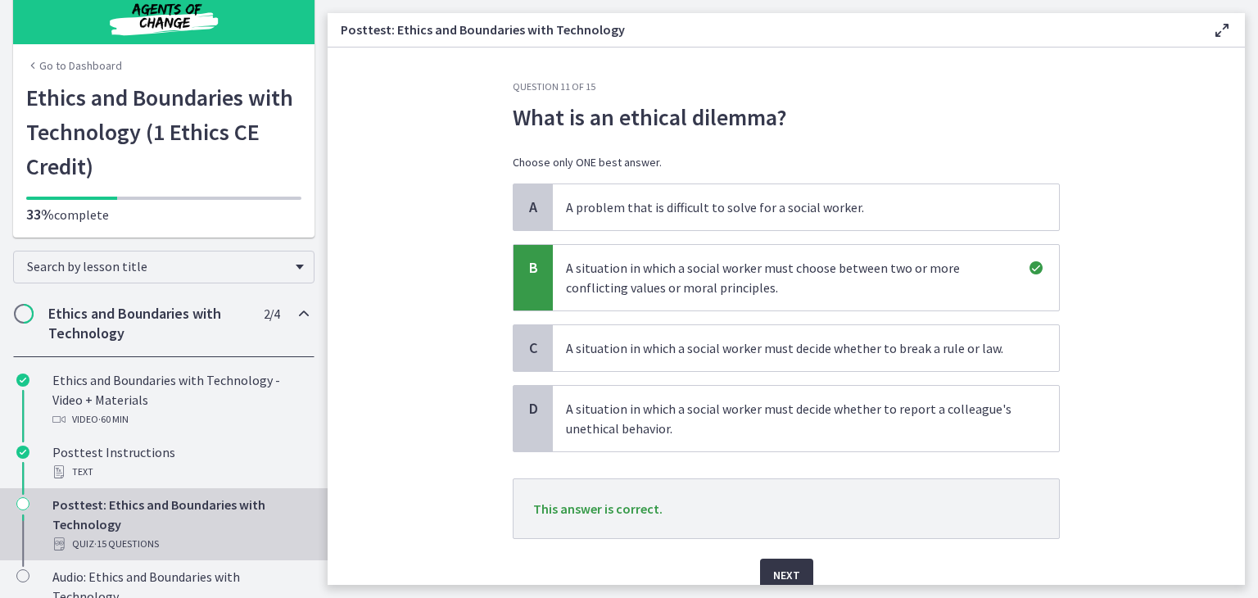
click at [783, 571] on span "Next" at bounding box center [786, 575] width 27 height 20
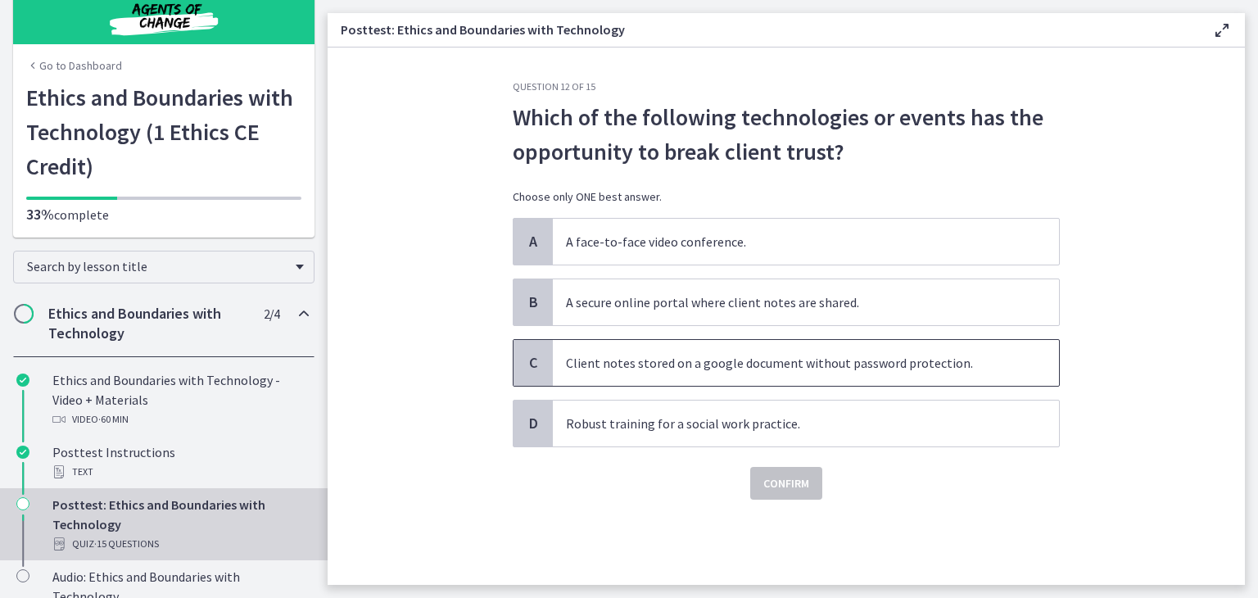
click at [728, 362] on p "Client notes stored on a google document without password protection." at bounding box center [789, 363] width 447 height 20
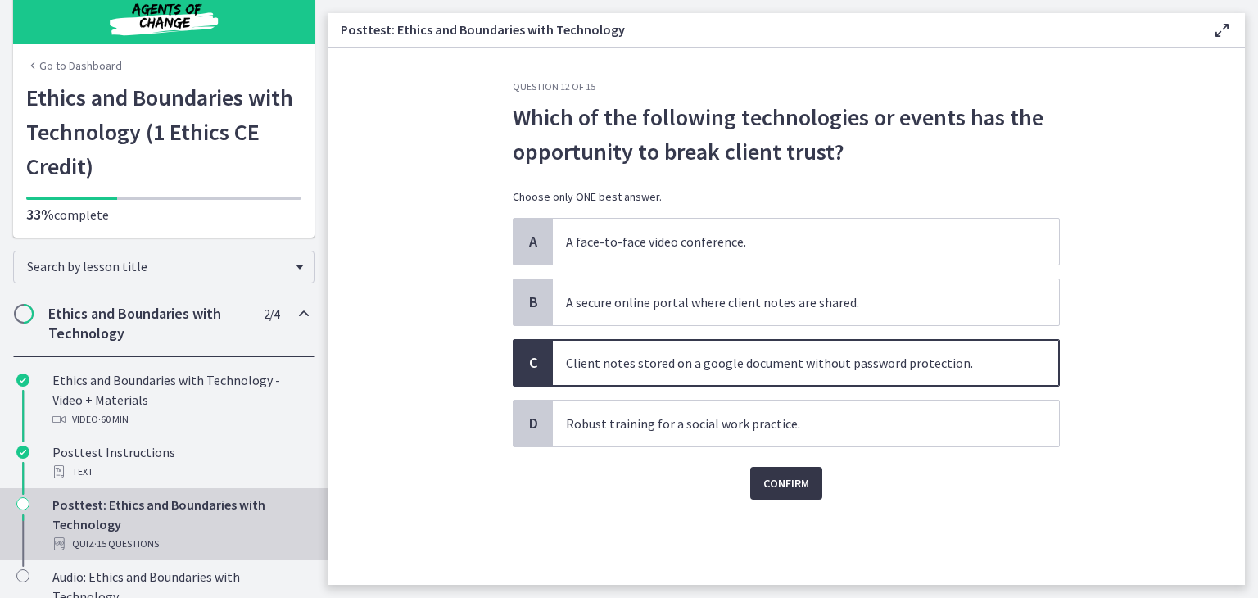
click at [776, 476] on span "Confirm" at bounding box center [786, 483] width 46 height 20
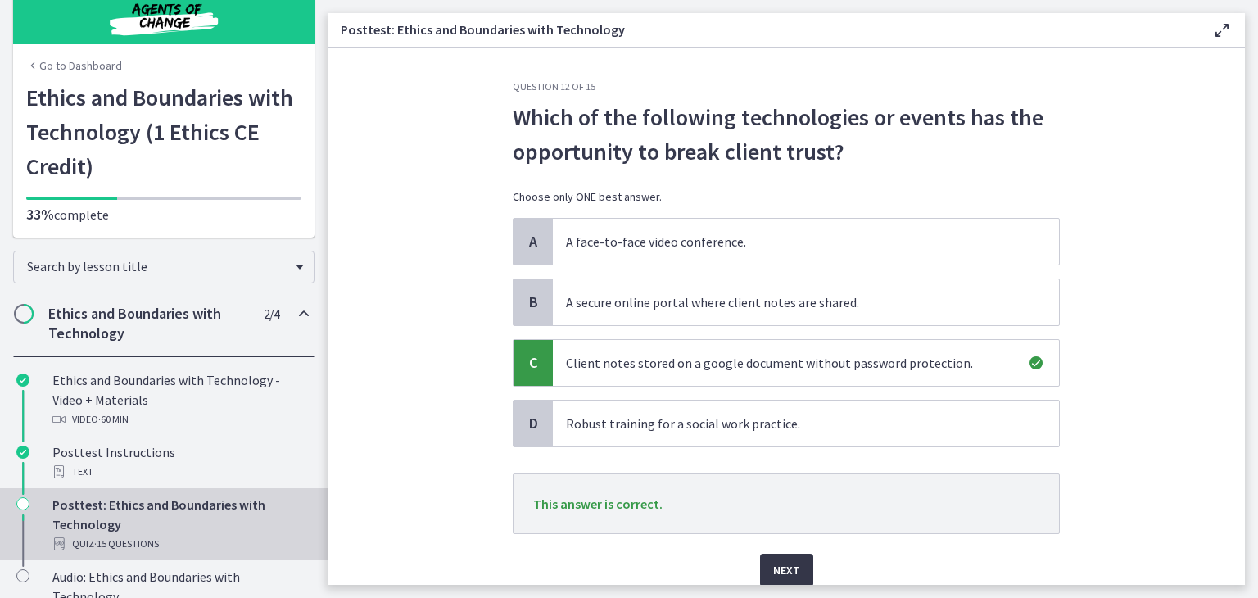
click at [786, 565] on span "Next" at bounding box center [786, 570] width 27 height 20
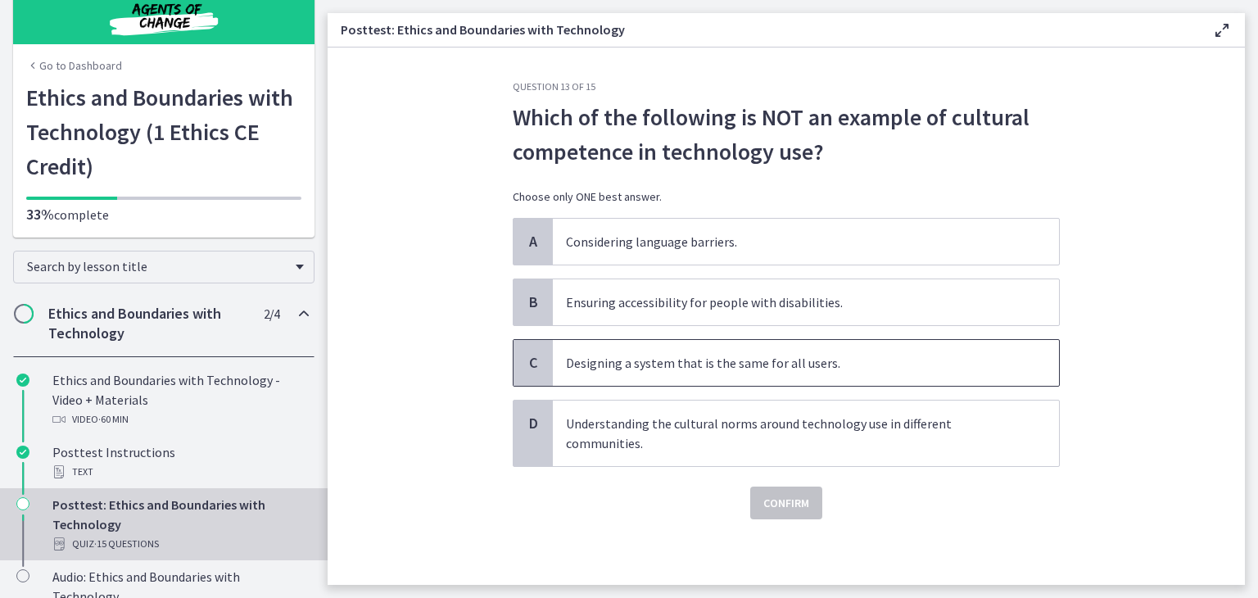
click at [714, 373] on span "Designing a system that is the same for all users." at bounding box center [806, 363] width 506 height 46
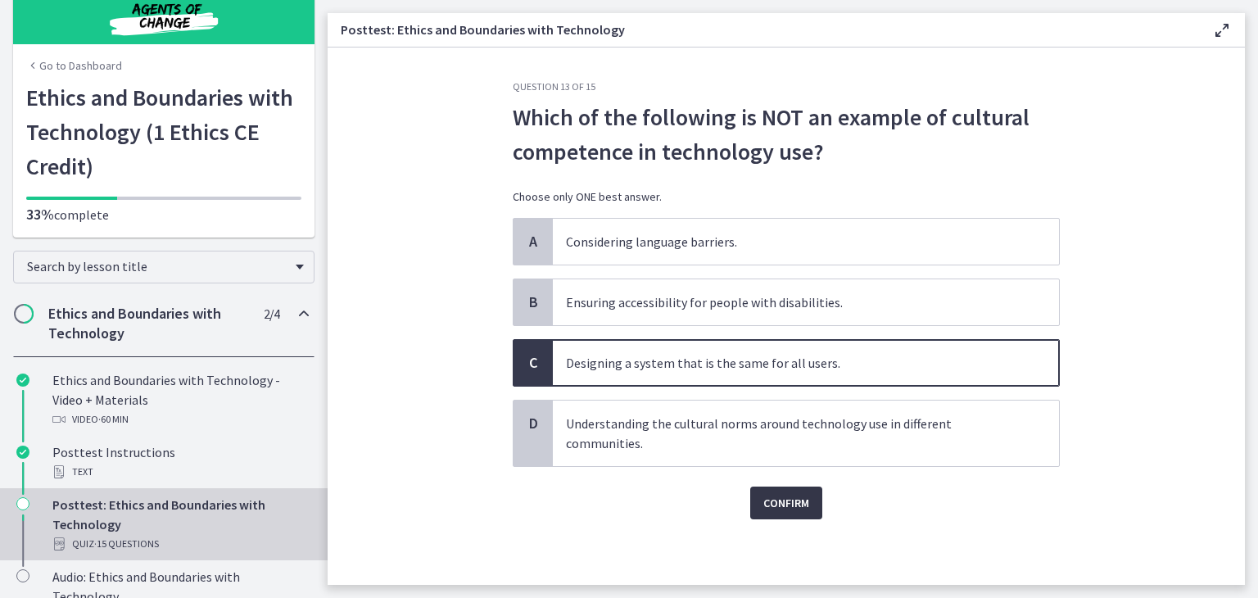
click at [771, 495] on span "Confirm" at bounding box center [786, 503] width 46 height 20
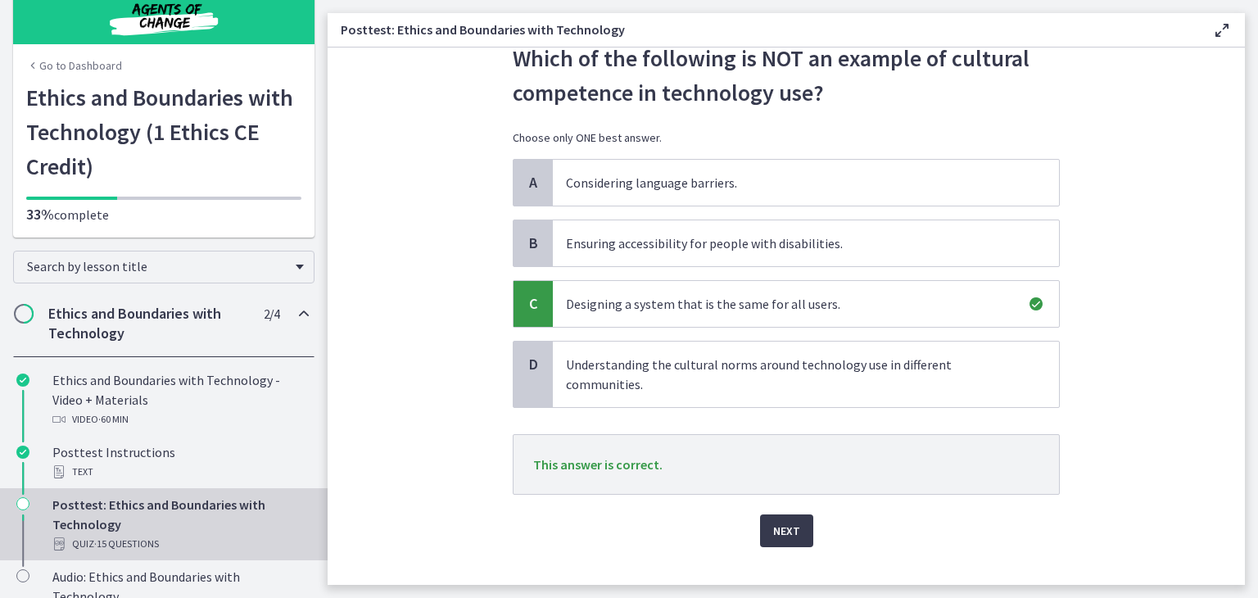
scroll to position [62, 0]
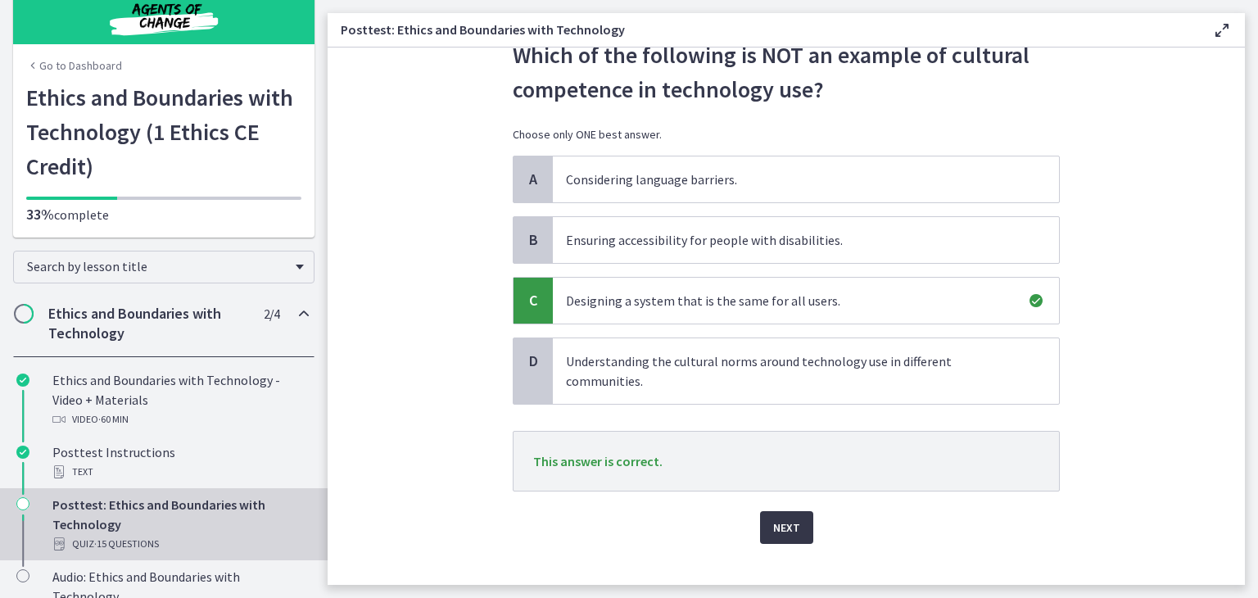
click at [789, 525] on span "Next" at bounding box center [786, 528] width 27 height 20
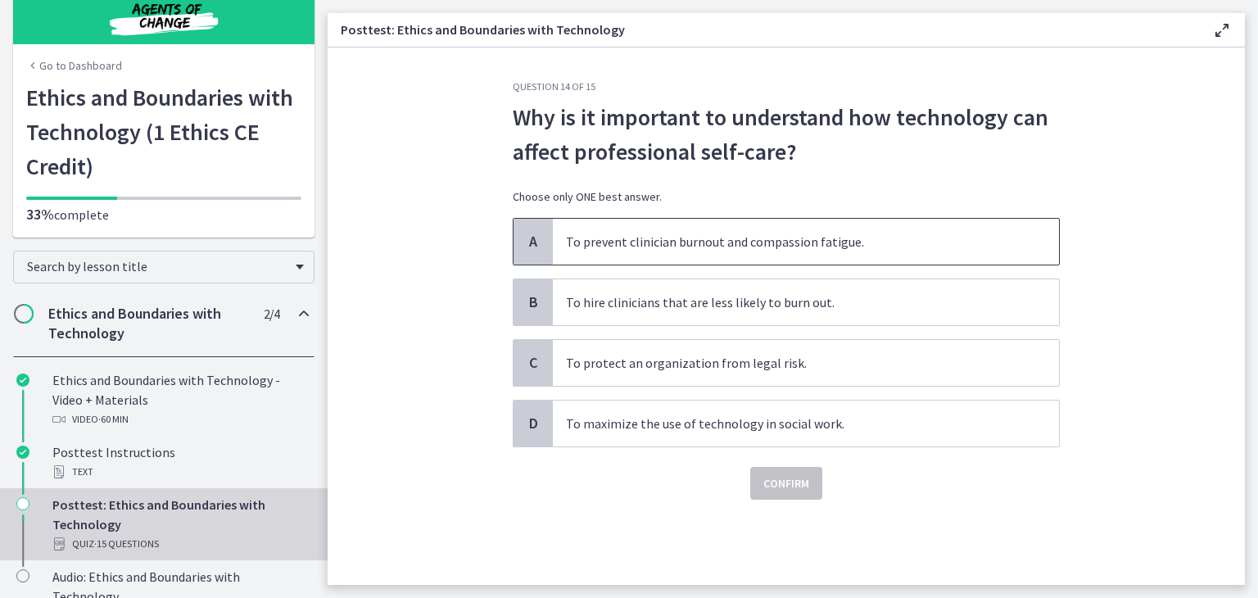
click at [747, 250] on p "To prevent clinician burnout and compassion fatigue." at bounding box center [789, 242] width 447 height 20
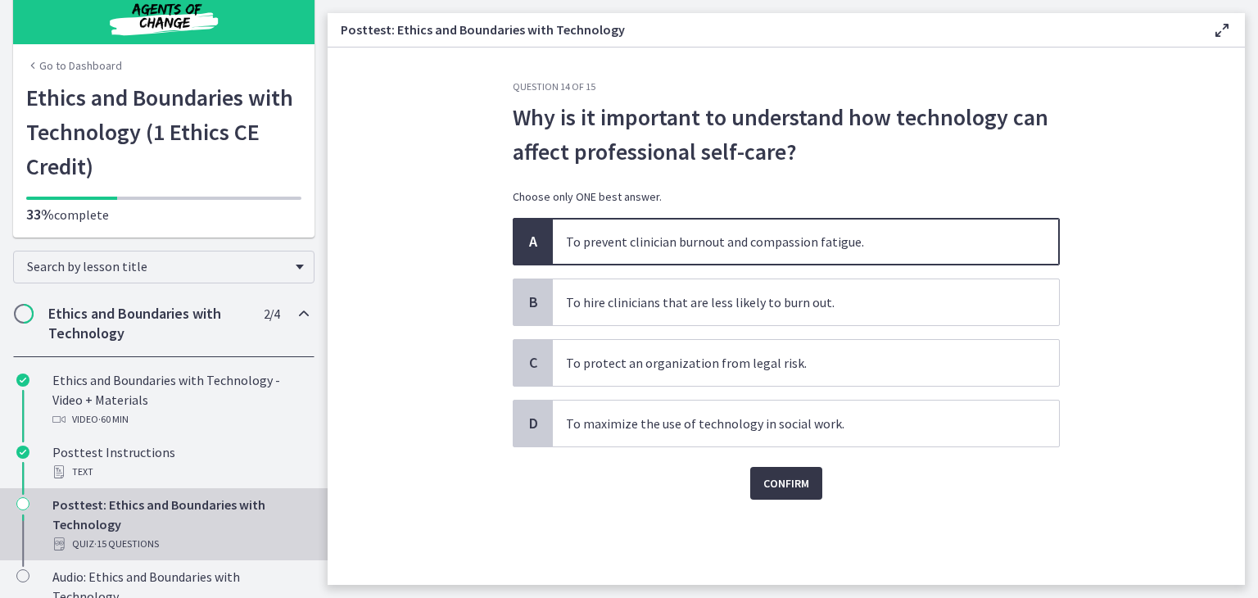
click at [785, 485] on span "Confirm" at bounding box center [786, 483] width 46 height 20
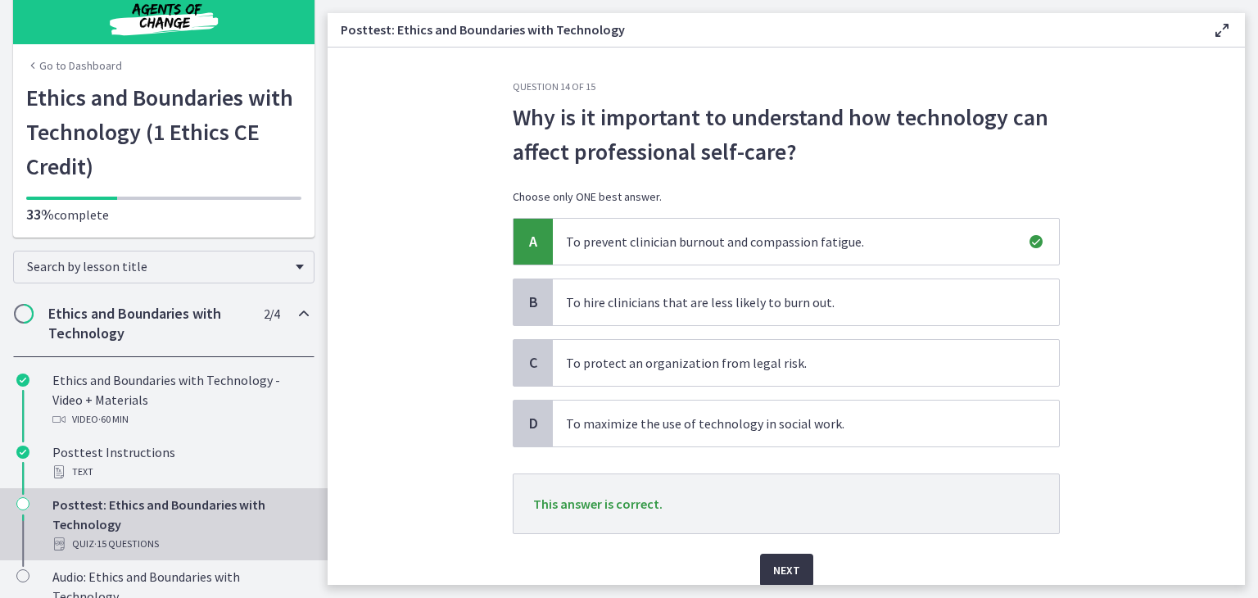
click at [789, 577] on span "Next" at bounding box center [786, 570] width 27 height 20
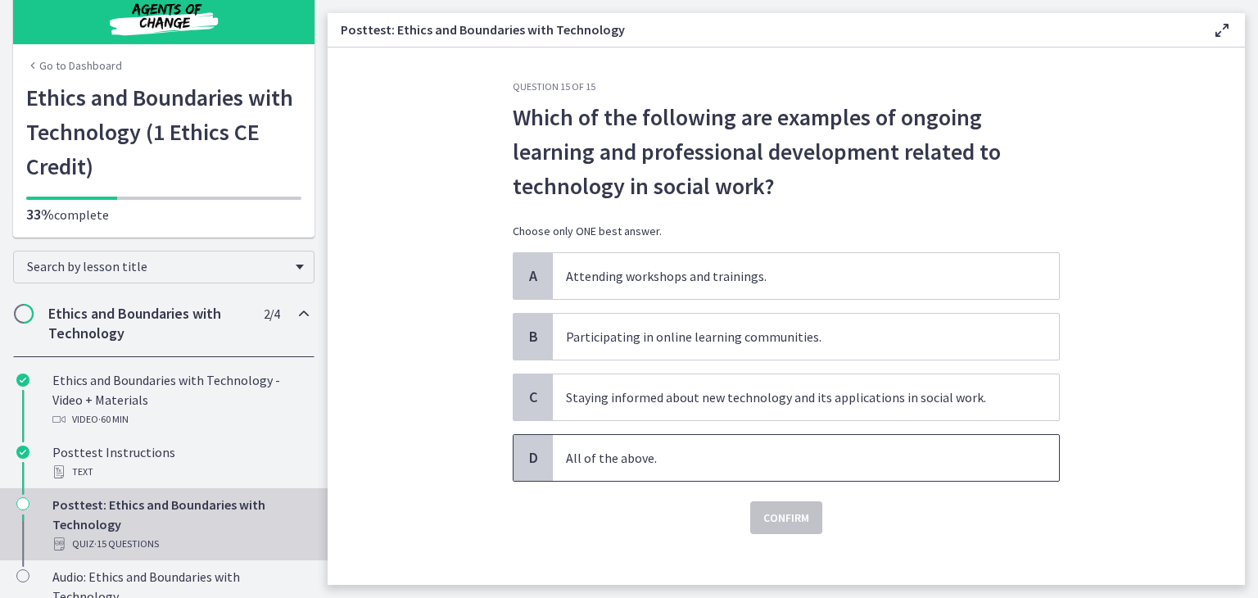
click at [711, 453] on p "All of the above." at bounding box center [789, 458] width 447 height 20
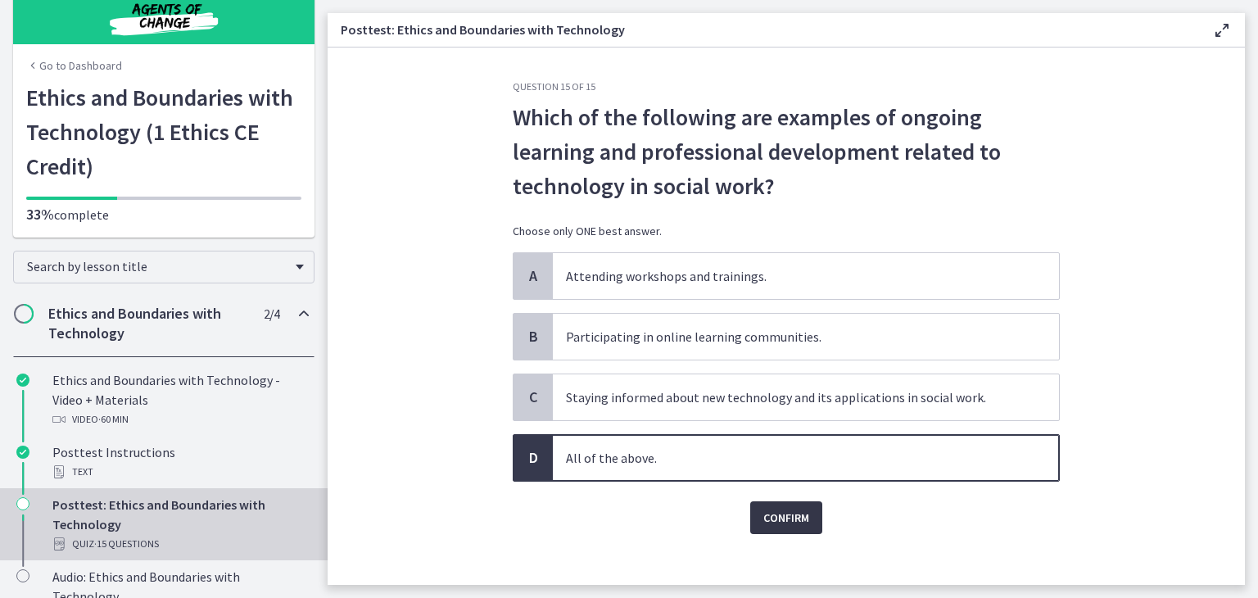
click at [770, 518] on span "Confirm" at bounding box center [786, 518] width 46 height 20
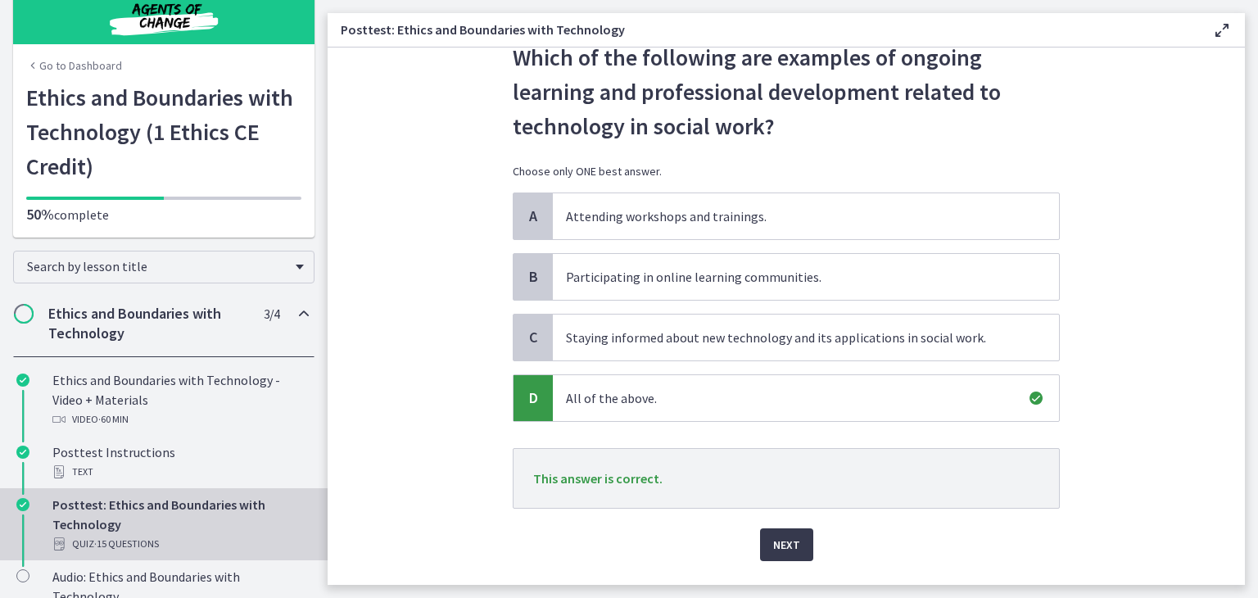
scroll to position [100, 0]
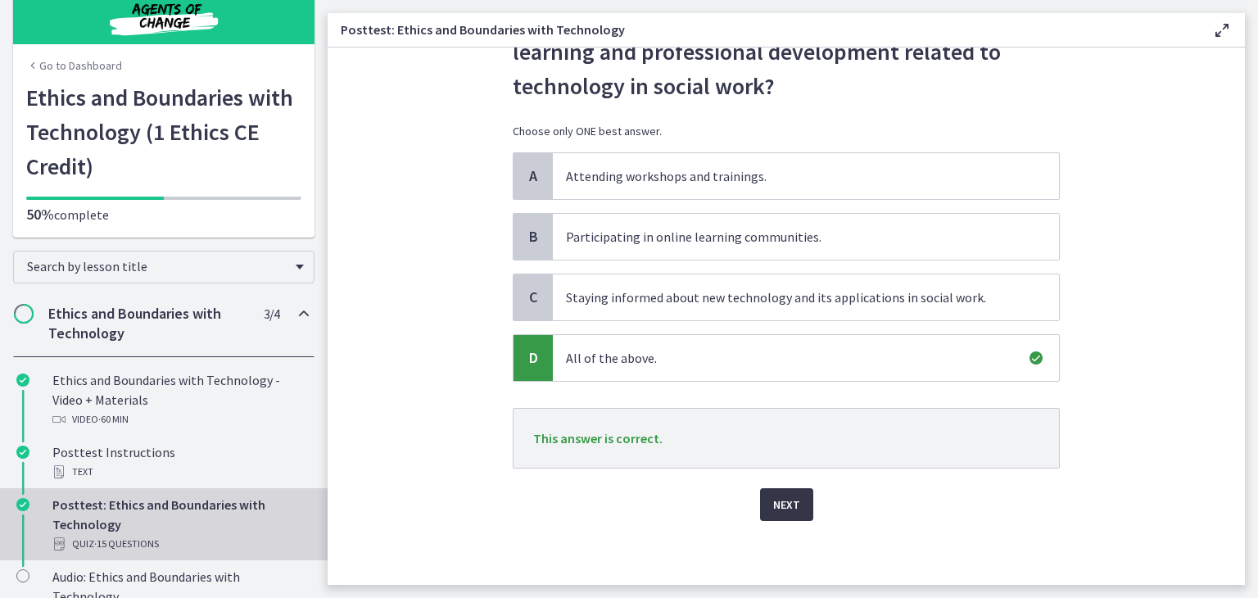
click at [776, 507] on span "Next" at bounding box center [786, 505] width 27 height 20
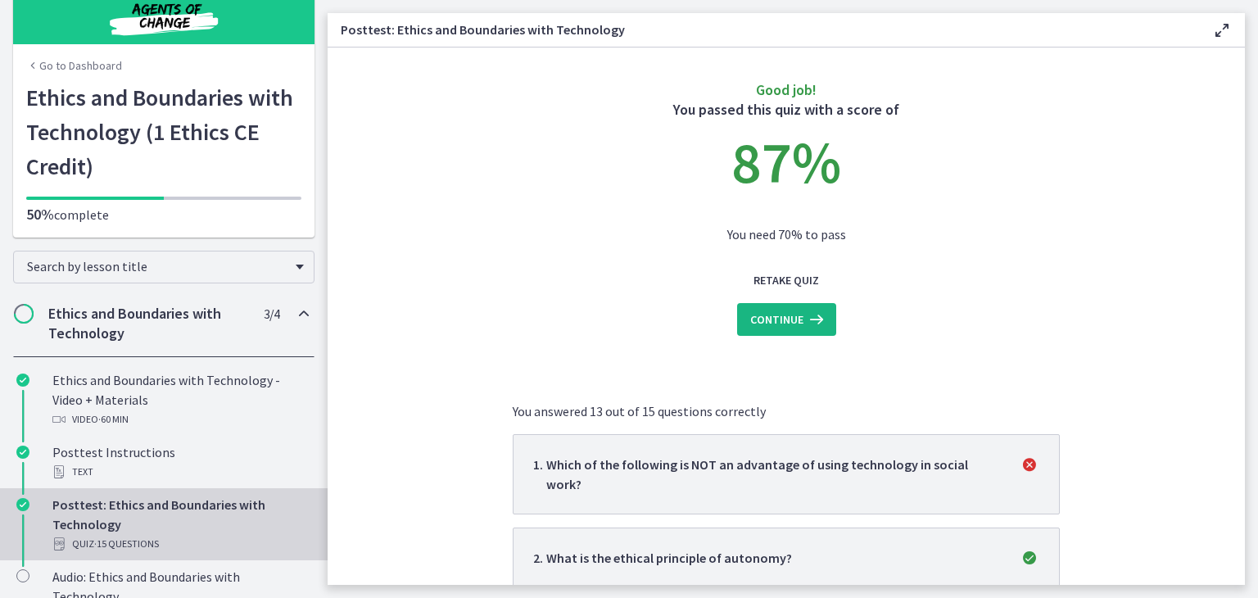
click at [803, 324] on icon at bounding box center [814, 320] width 23 height 20
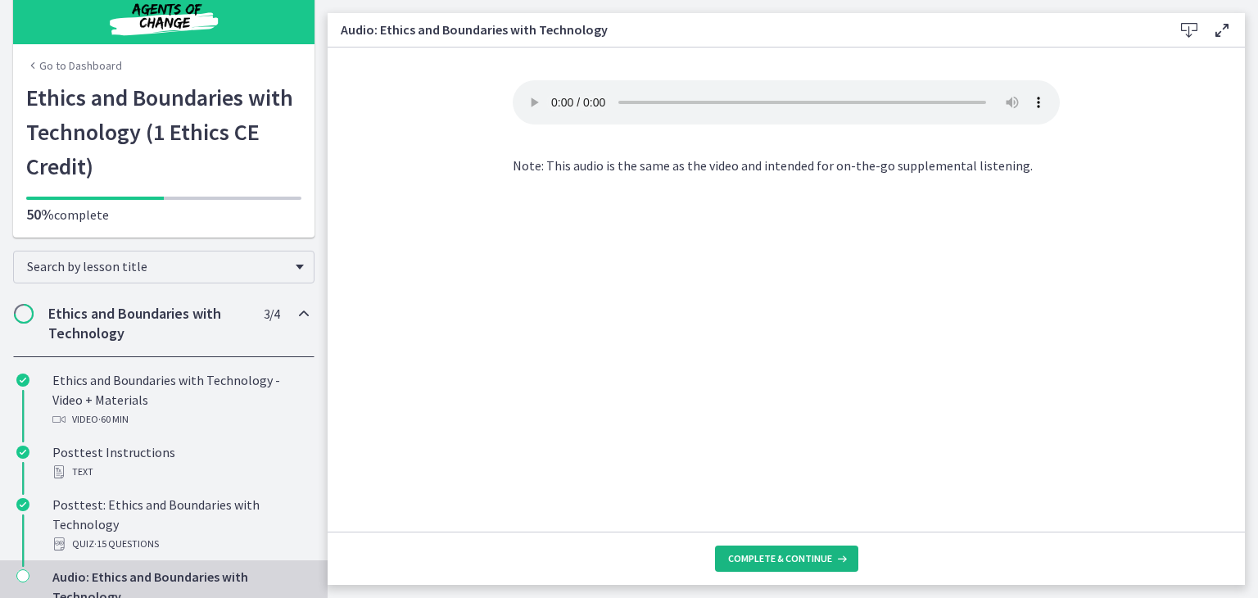
click at [799, 558] on span "Complete & continue" at bounding box center [780, 558] width 104 height 13
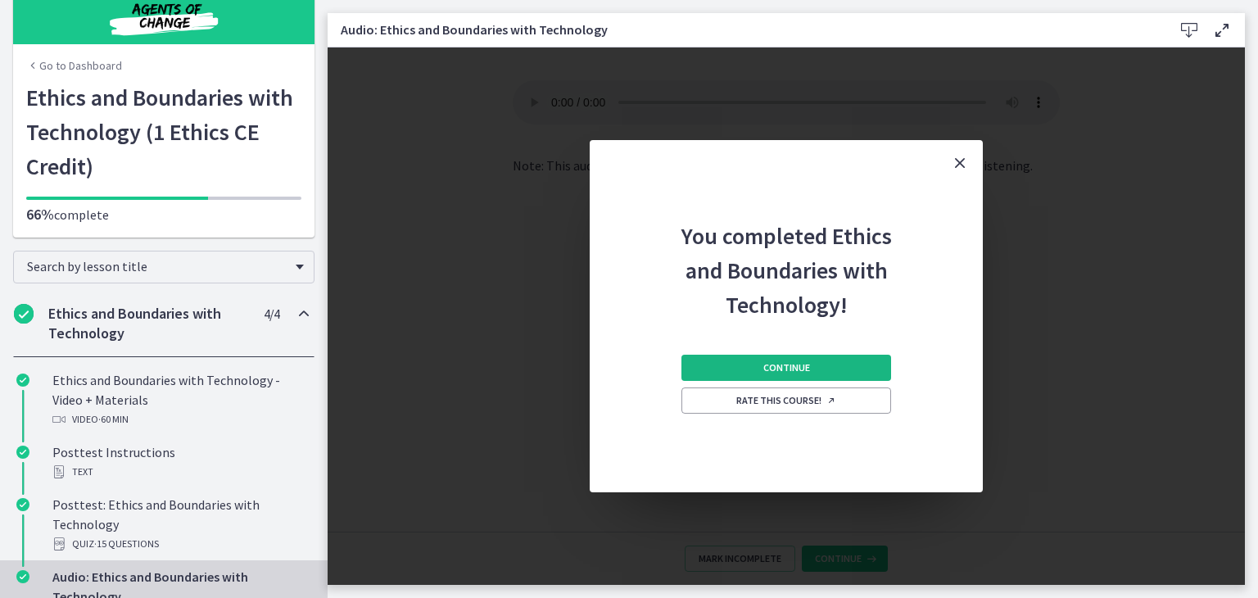
click at [803, 366] on span "Continue" at bounding box center [786, 367] width 47 height 13
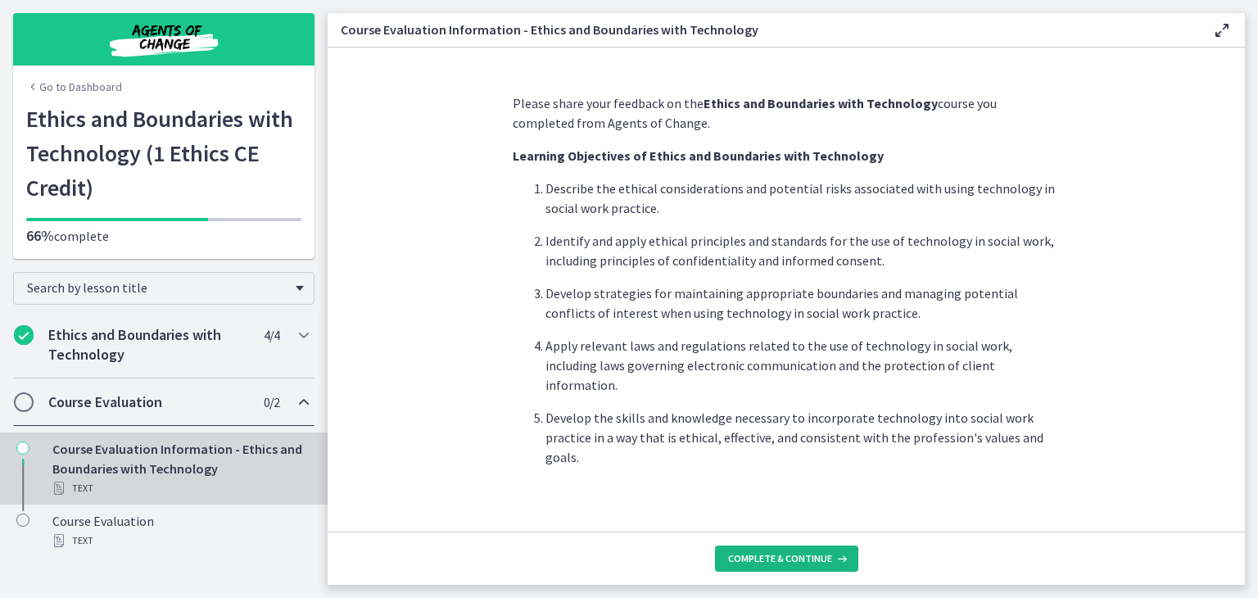
click at [750, 561] on span "Complete & continue" at bounding box center [780, 558] width 104 height 13
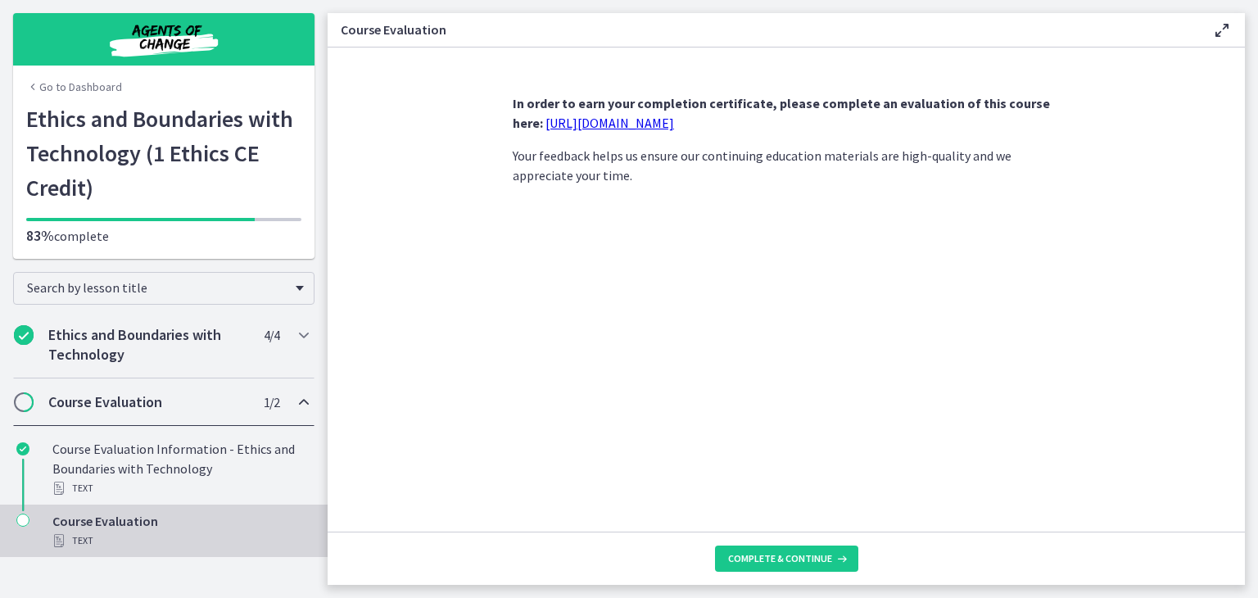
click at [660, 124] on link "https://forms.gle/UxaQBDSPwsdcMket5" at bounding box center [609, 123] width 129 height 16
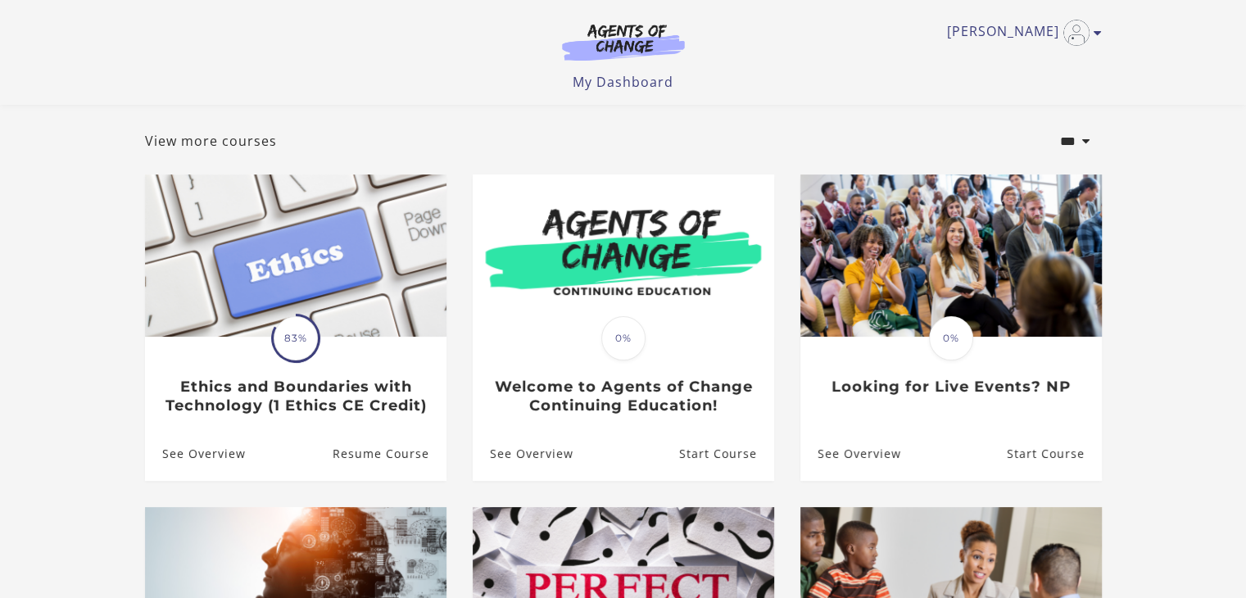
scroll to position [76, 0]
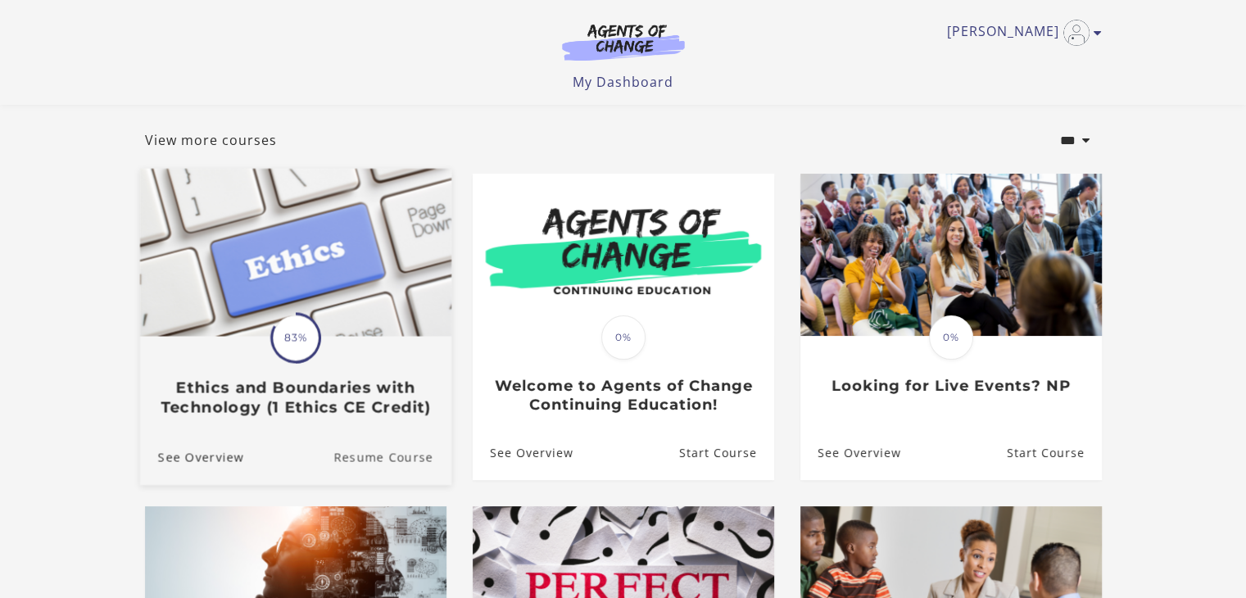
click at [362, 456] on link "Resume Course" at bounding box center [392, 457] width 118 height 55
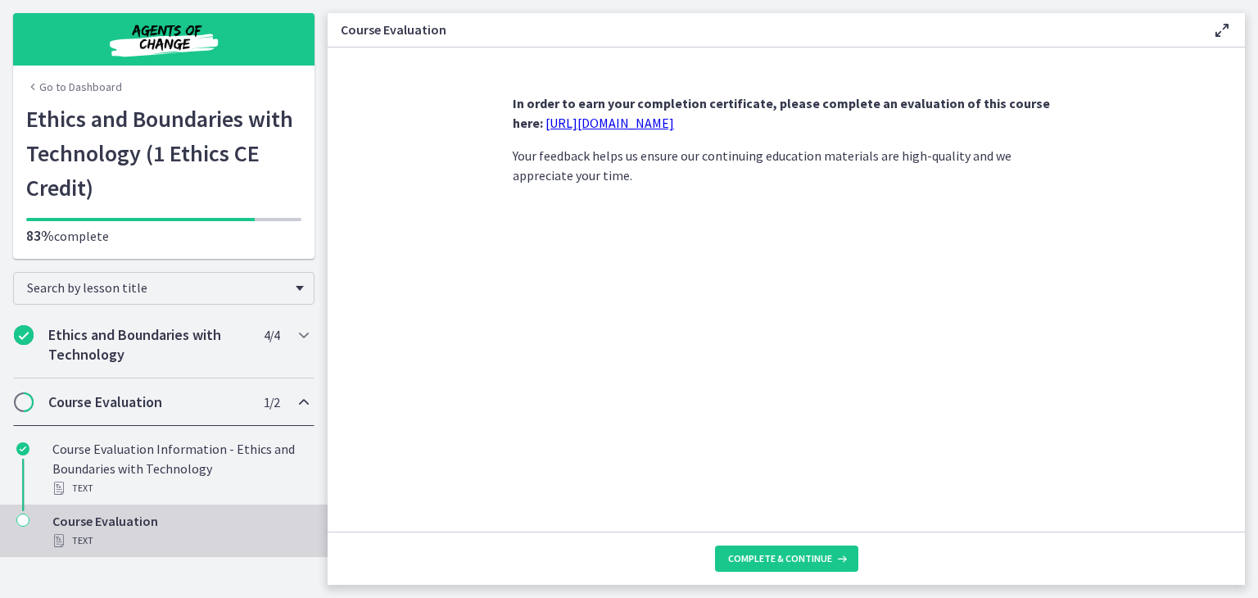
click at [17, 518] on icon "Chapters" at bounding box center [22, 519] width 13 height 13
click at [586, 122] on link "[URL][DOMAIN_NAME]" at bounding box center [609, 123] width 129 height 16
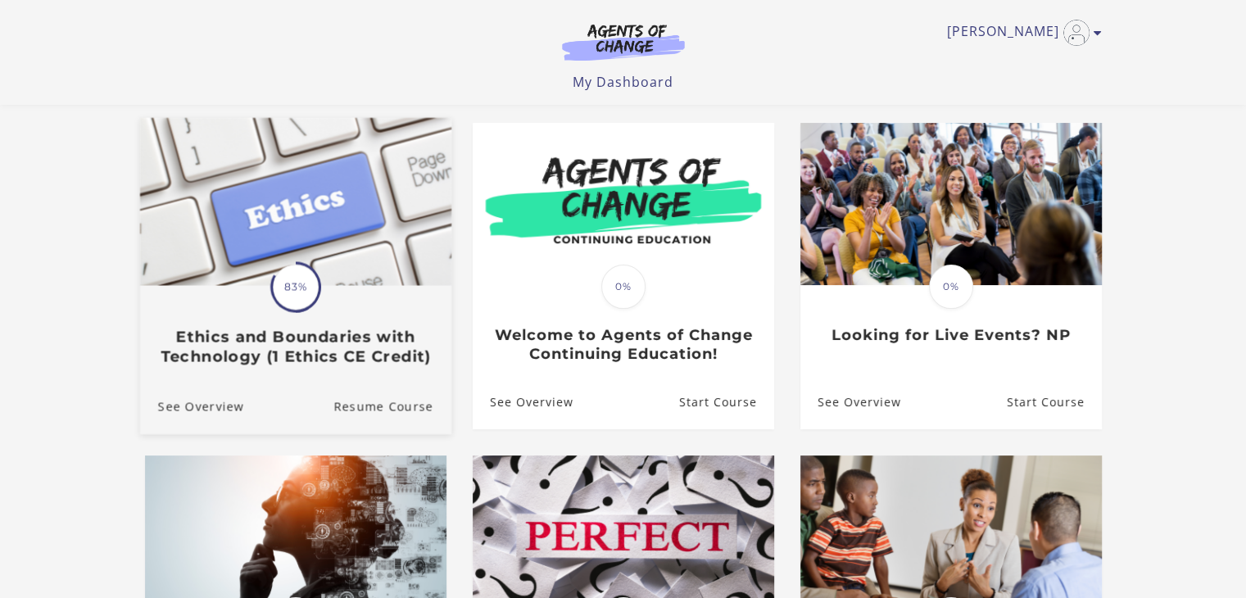
scroll to position [131, 0]
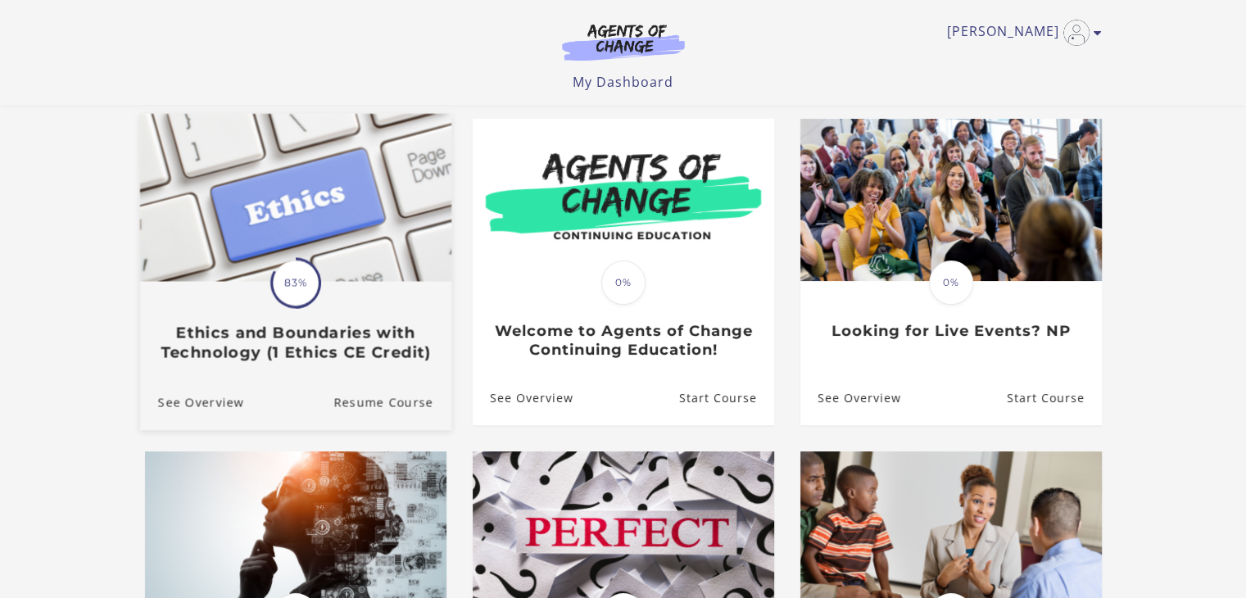
click at [295, 283] on span "83%" at bounding box center [296, 283] width 46 height 46
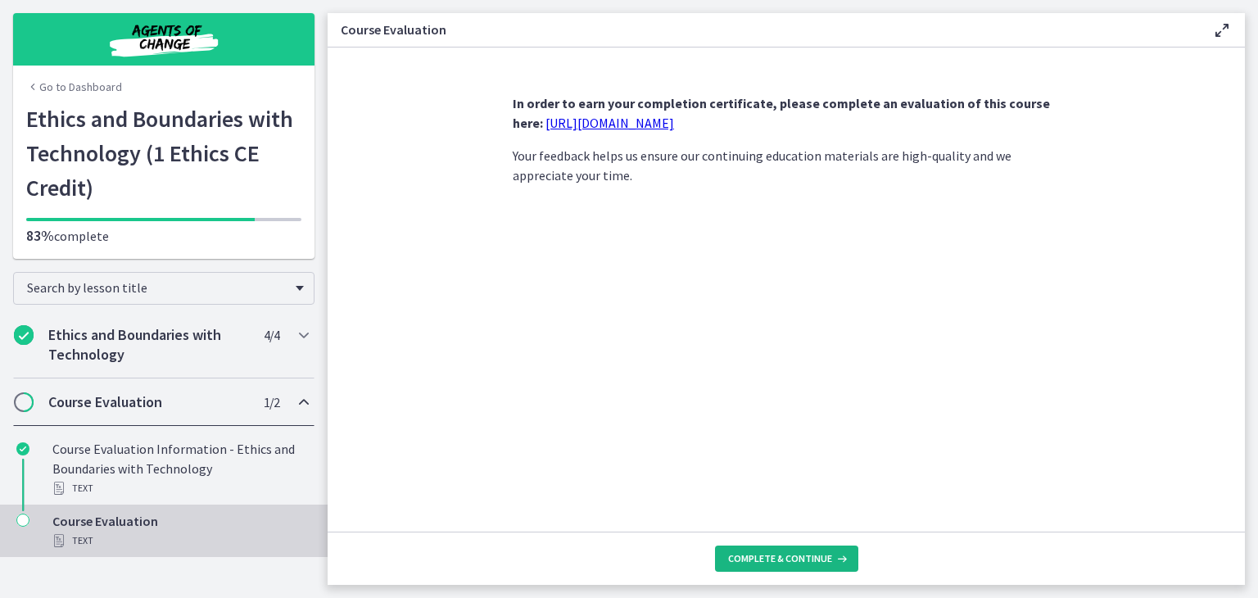
click at [757, 554] on span "Complete & continue" at bounding box center [780, 558] width 104 height 13
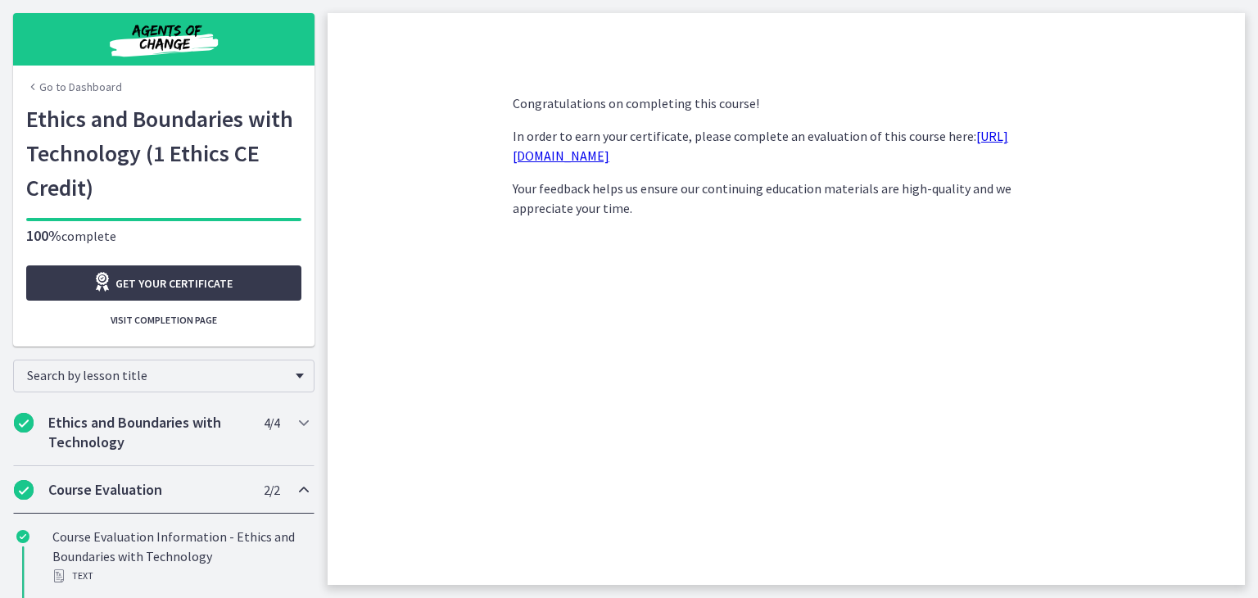
click at [675, 152] on link "[URL][DOMAIN_NAME]" at bounding box center [760, 146] width 495 height 36
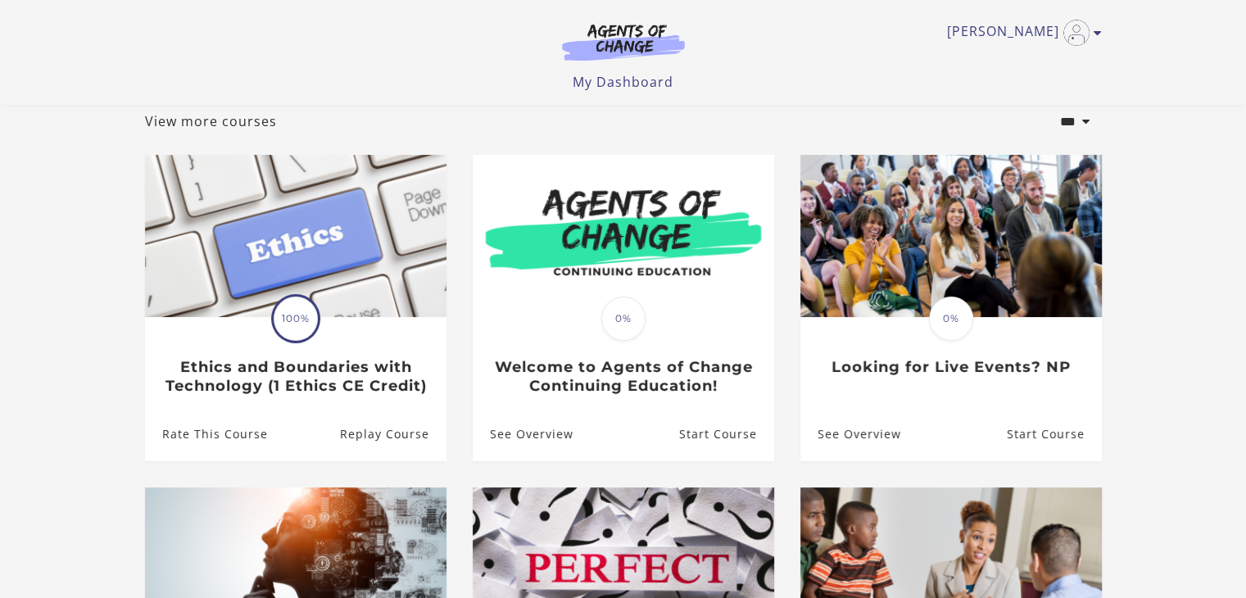
scroll to position [98, 0]
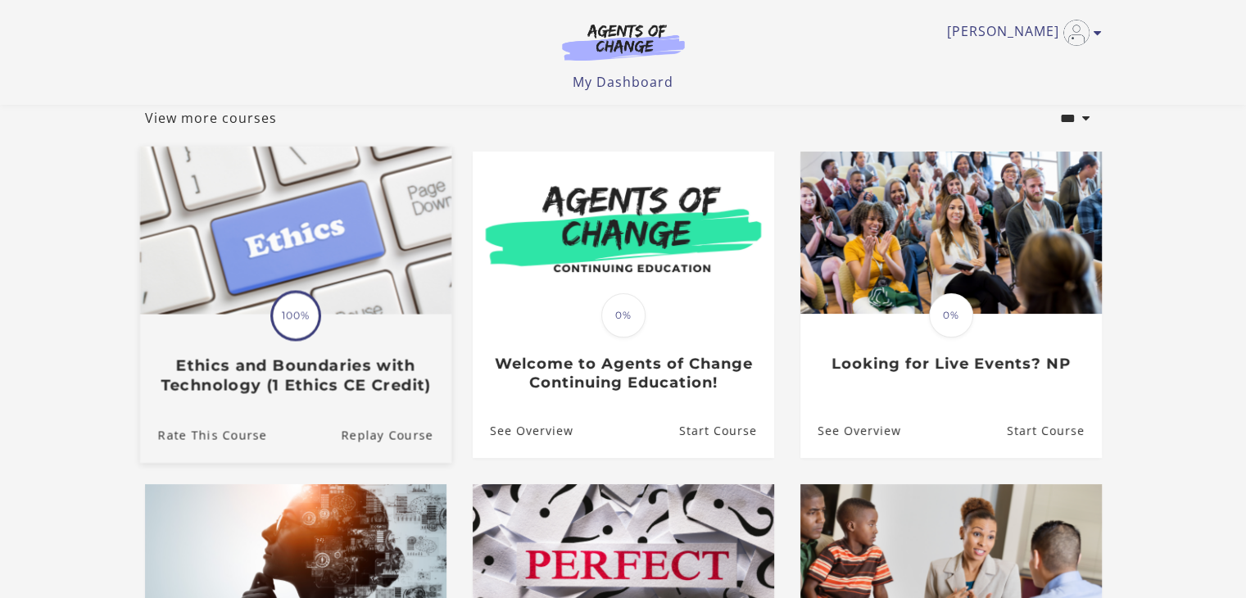
click at [360, 323] on div "Translation missing: en.liquid.partials.dashboard_course_card.progress_descript…" at bounding box center [294, 355] width 311 height 79
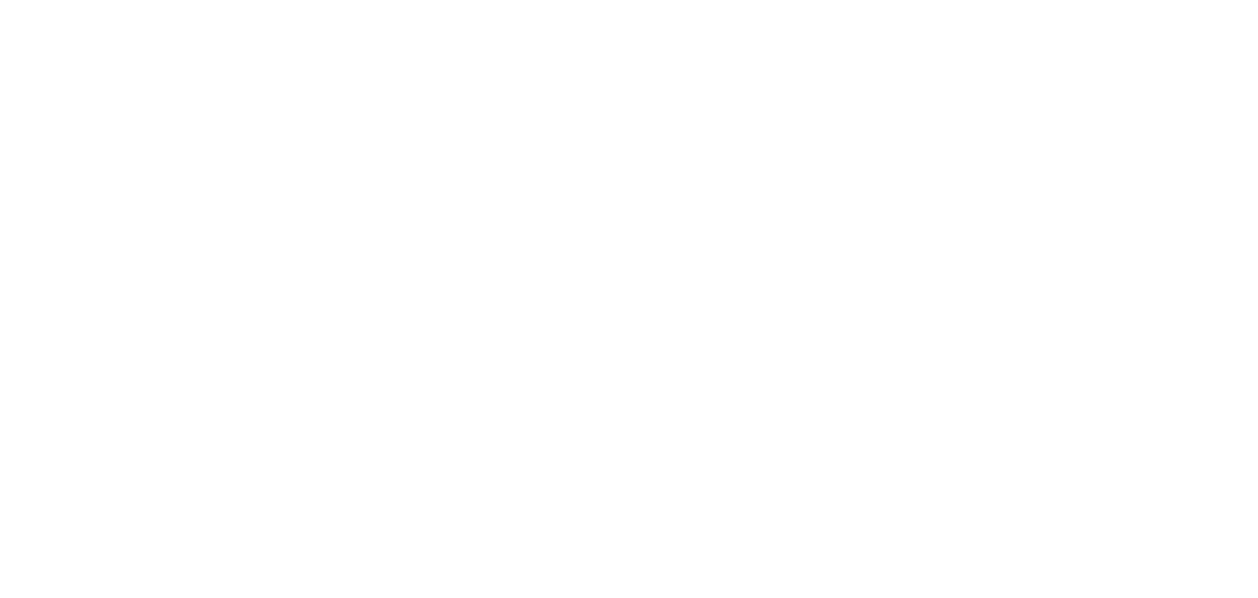
click at [633, 274] on body at bounding box center [629, 299] width 1258 height 598
